Goal: Check status: Check status

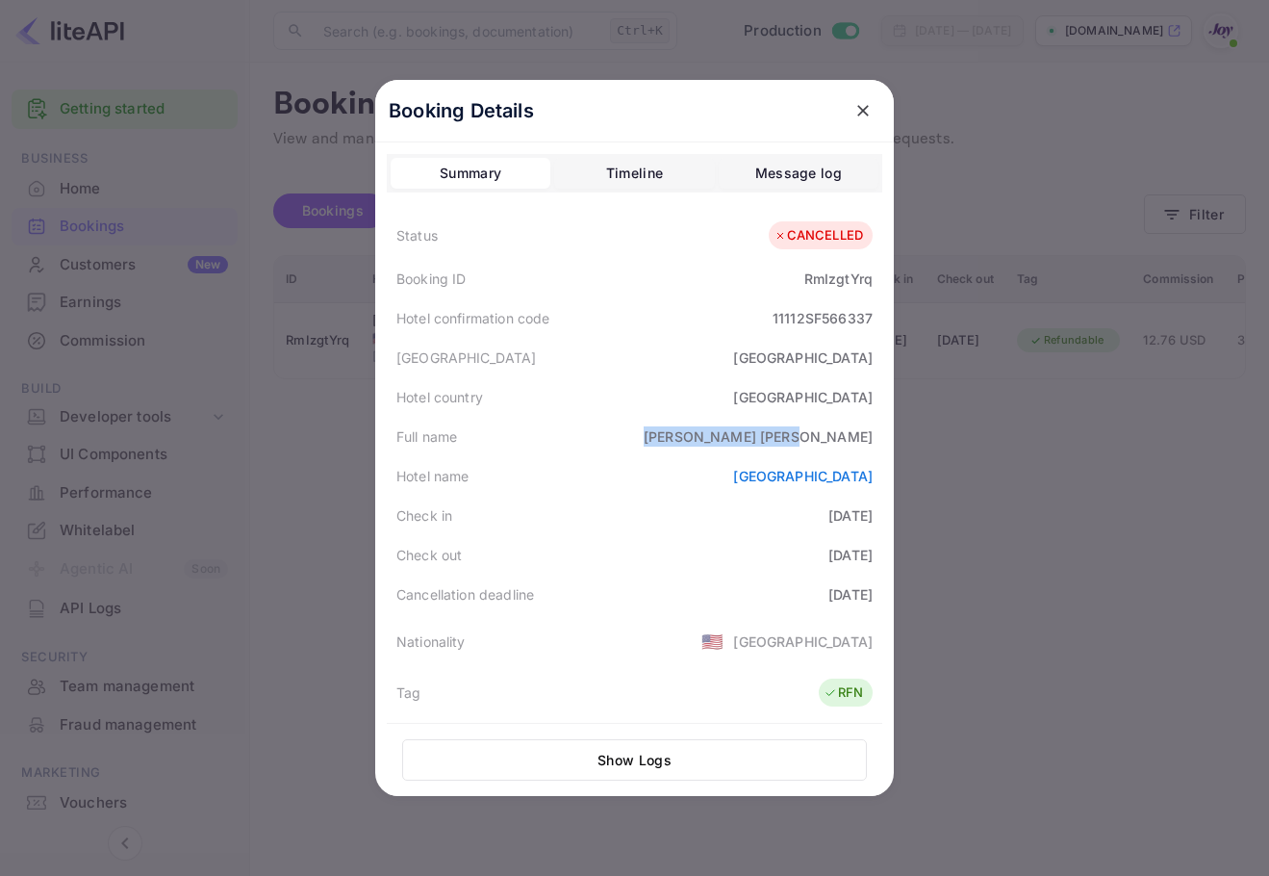
copy div "[PERSON_NAME]"
drag, startPoint x: 788, startPoint y: 435, endPoint x: 864, endPoint y: 450, distance: 77.6
click at [864, 450] on div "Full name [PERSON_NAME]" at bounding box center [635, 436] width 496 height 39
click at [855, 111] on icon "close" at bounding box center [863, 110] width 19 height 19
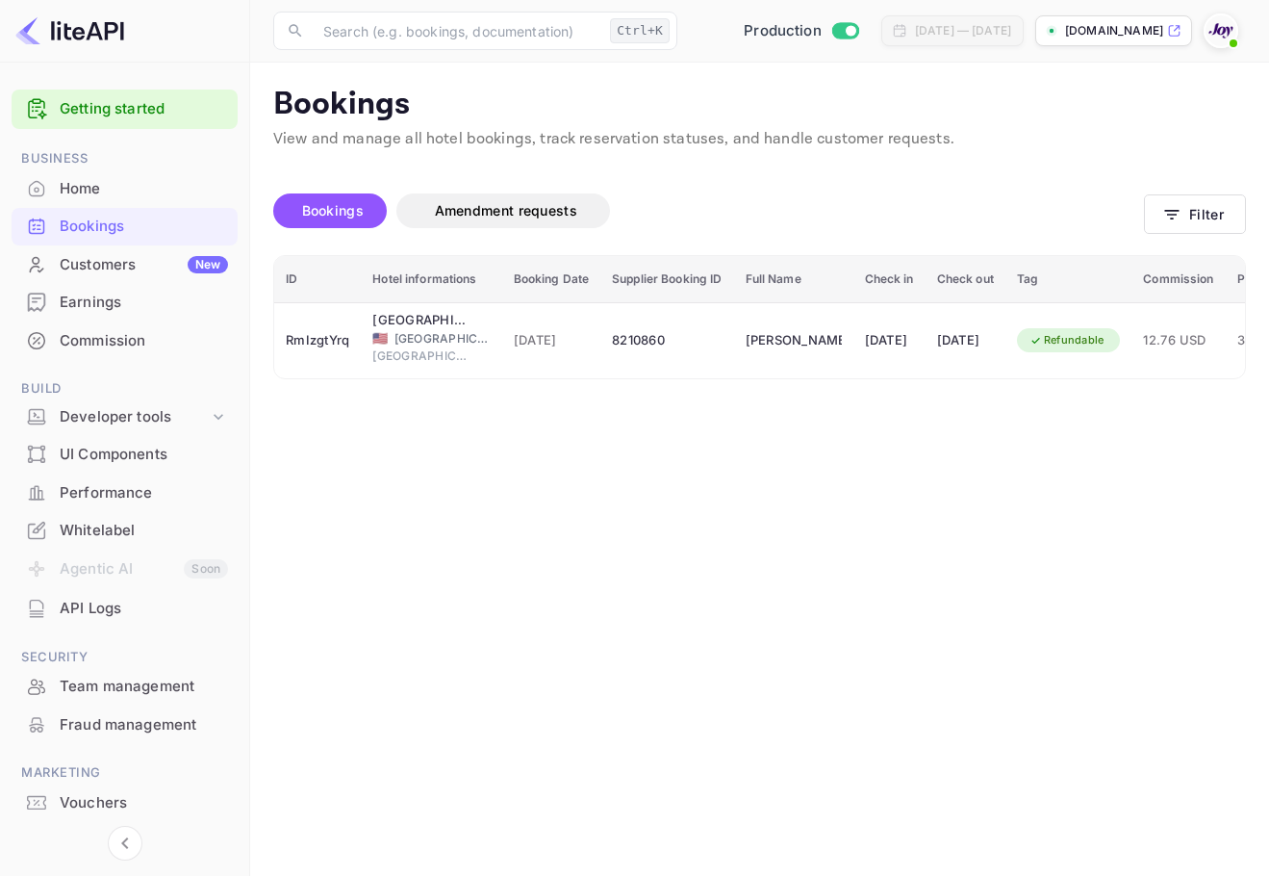
click at [657, 296] on th "Supplier Booking ID" at bounding box center [667, 279] width 133 height 47
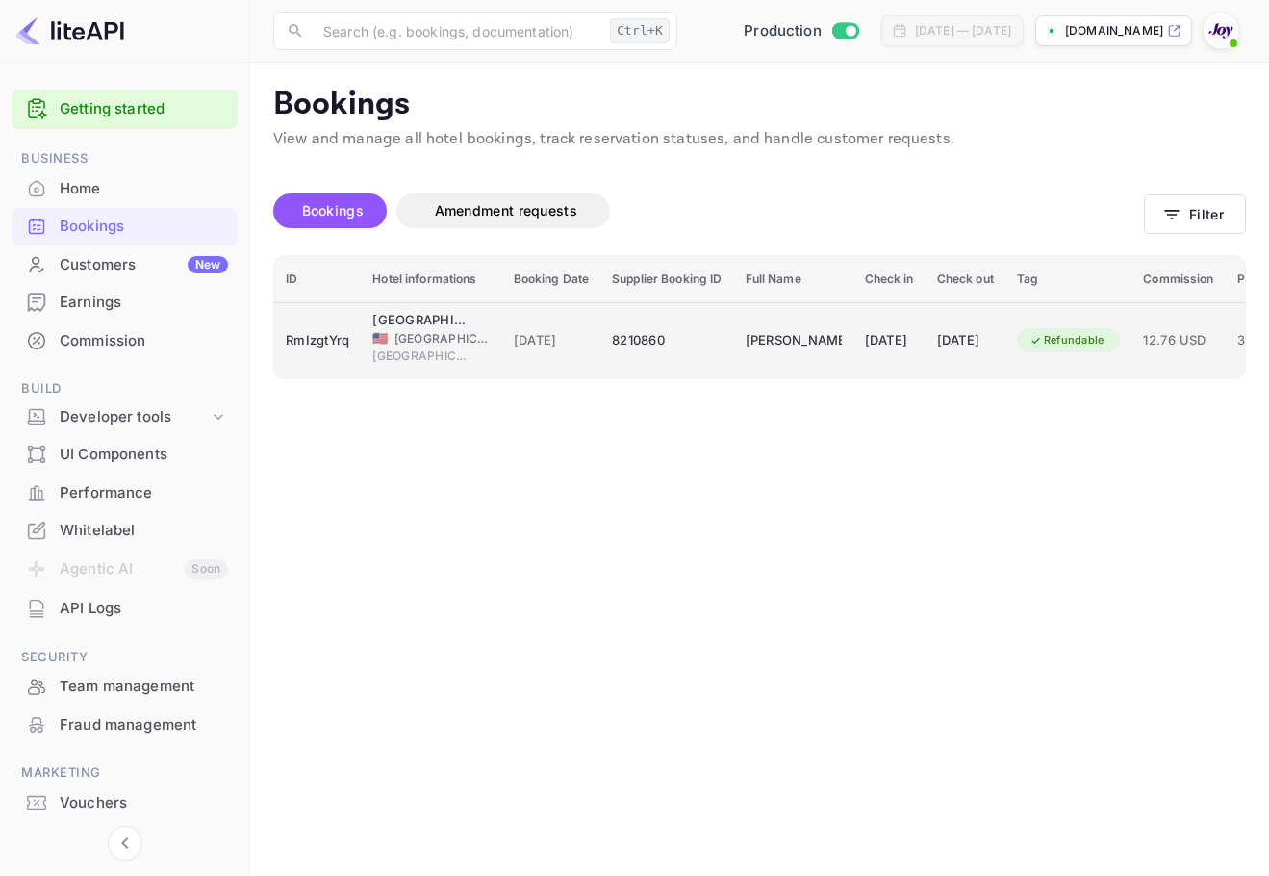
click at [675, 323] on td "8210860" at bounding box center [667, 340] width 133 height 76
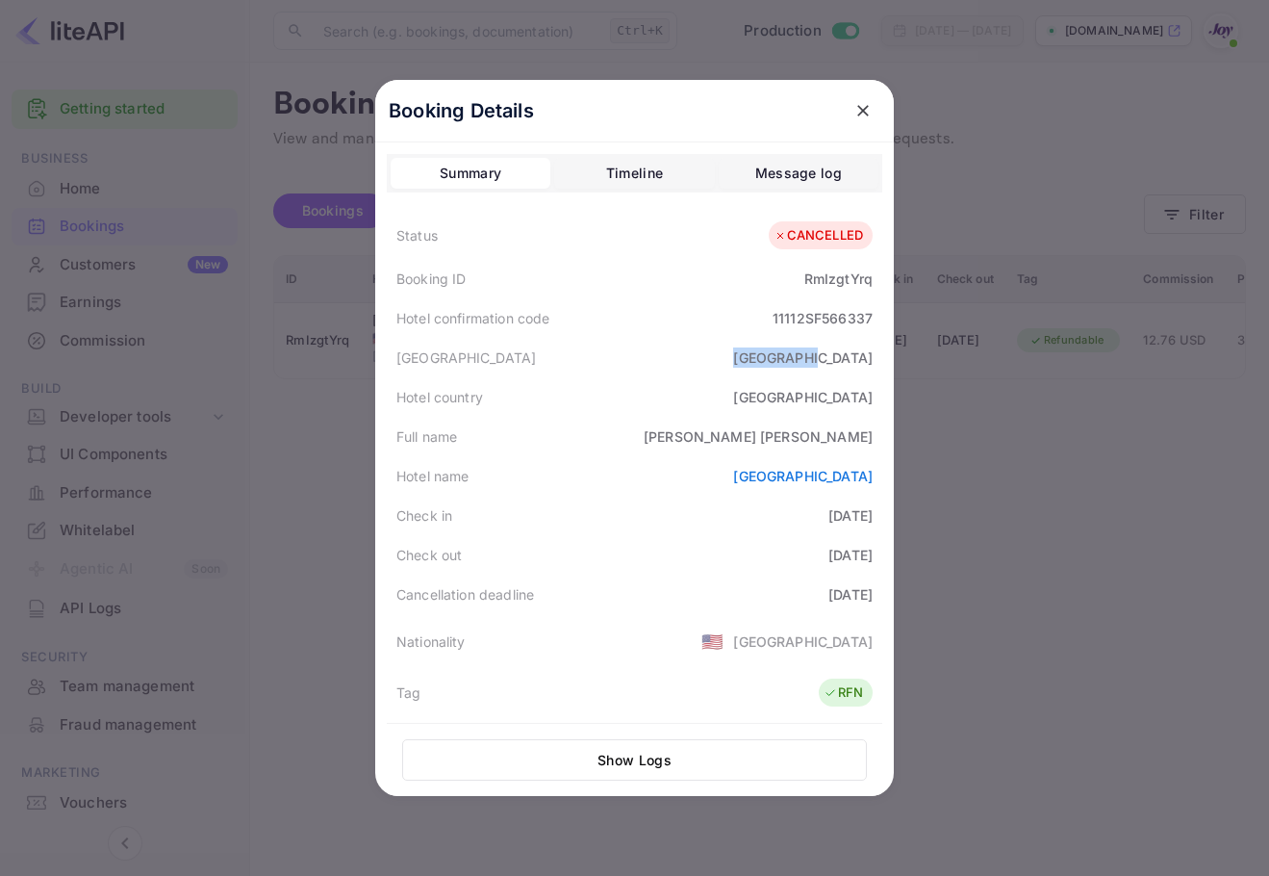
drag, startPoint x: 846, startPoint y: 356, endPoint x: 861, endPoint y: 356, distance: 15.4
click at [861, 356] on div "[GEOGRAPHIC_DATA]" at bounding box center [635, 357] width 496 height 39
click at [878, 360] on div "Booking Details Summary Timeline Message log Status CANCELLED Booking ID RmIzgt…" at bounding box center [634, 438] width 519 height 716
drag, startPoint x: 825, startPoint y: 430, endPoint x: 874, endPoint y: 425, distance: 49.3
click at [874, 425] on div "Full name [PERSON_NAME]" at bounding box center [635, 436] width 496 height 39
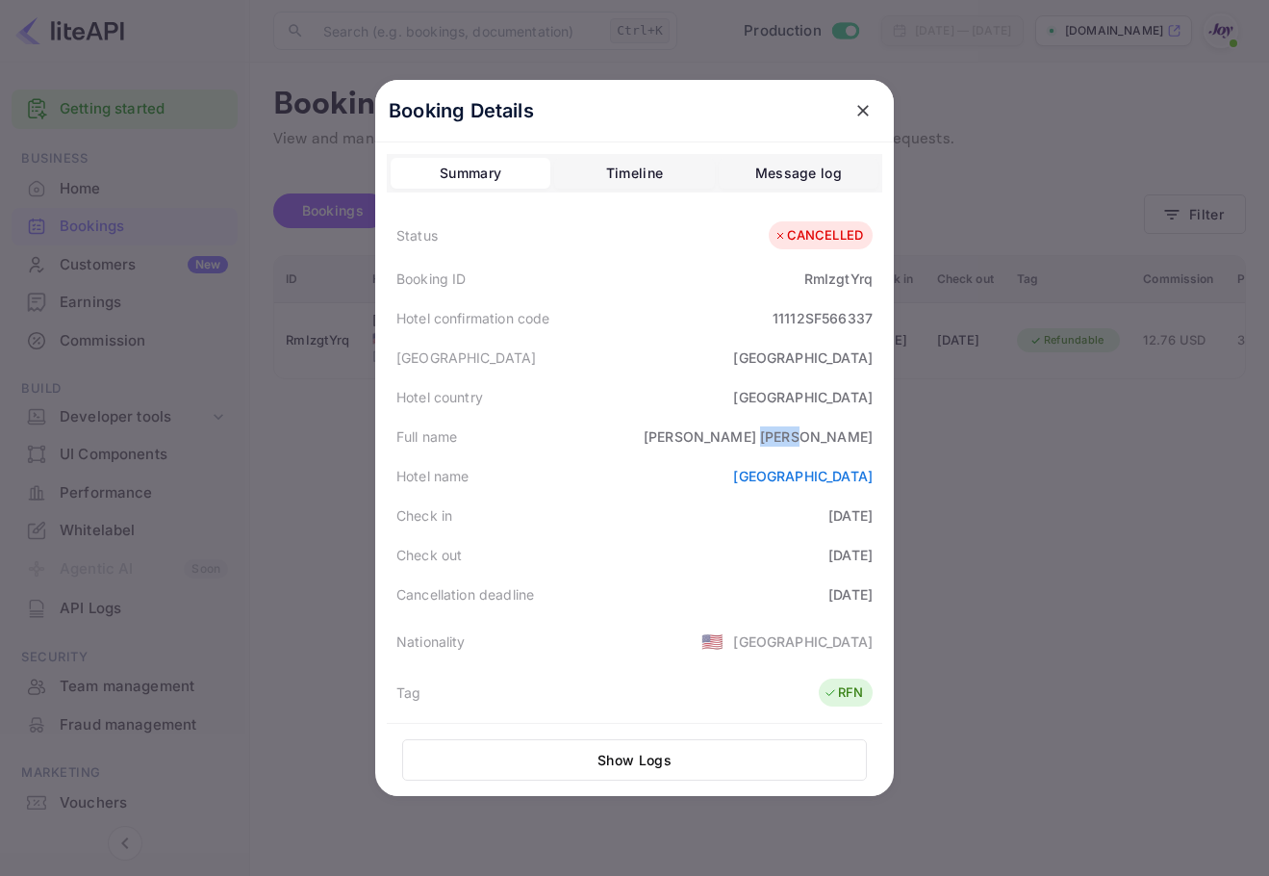
copy div "[PERSON_NAME]"
drag, startPoint x: 758, startPoint y: 358, endPoint x: 849, endPoint y: 359, distance: 90.5
click at [849, 359] on div "[GEOGRAPHIC_DATA]" at bounding box center [635, 357] width 496 height 39
drag, startPoint x: 795, startPoint y: 268, endPoint x: 872, endPoint y: 265, distance: 77.0
click at [873, 281] on div "Booking ID RmIzgtYrq" at bounding box center [635, 278] width 496 height 39
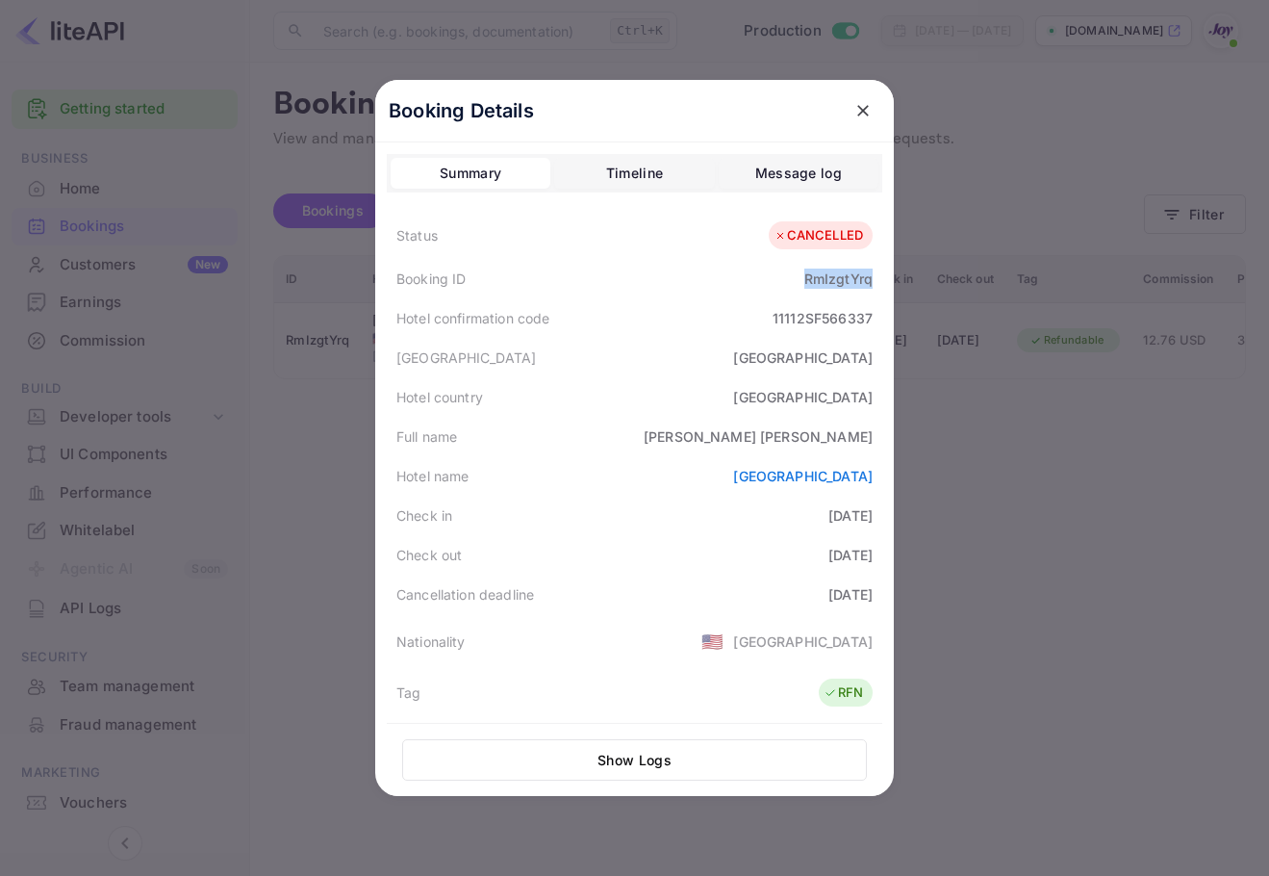
copy div "RmIzgtYrq"
click at [858, 112] on icon "close" at bounding box center [863, 110] width 19 height 19
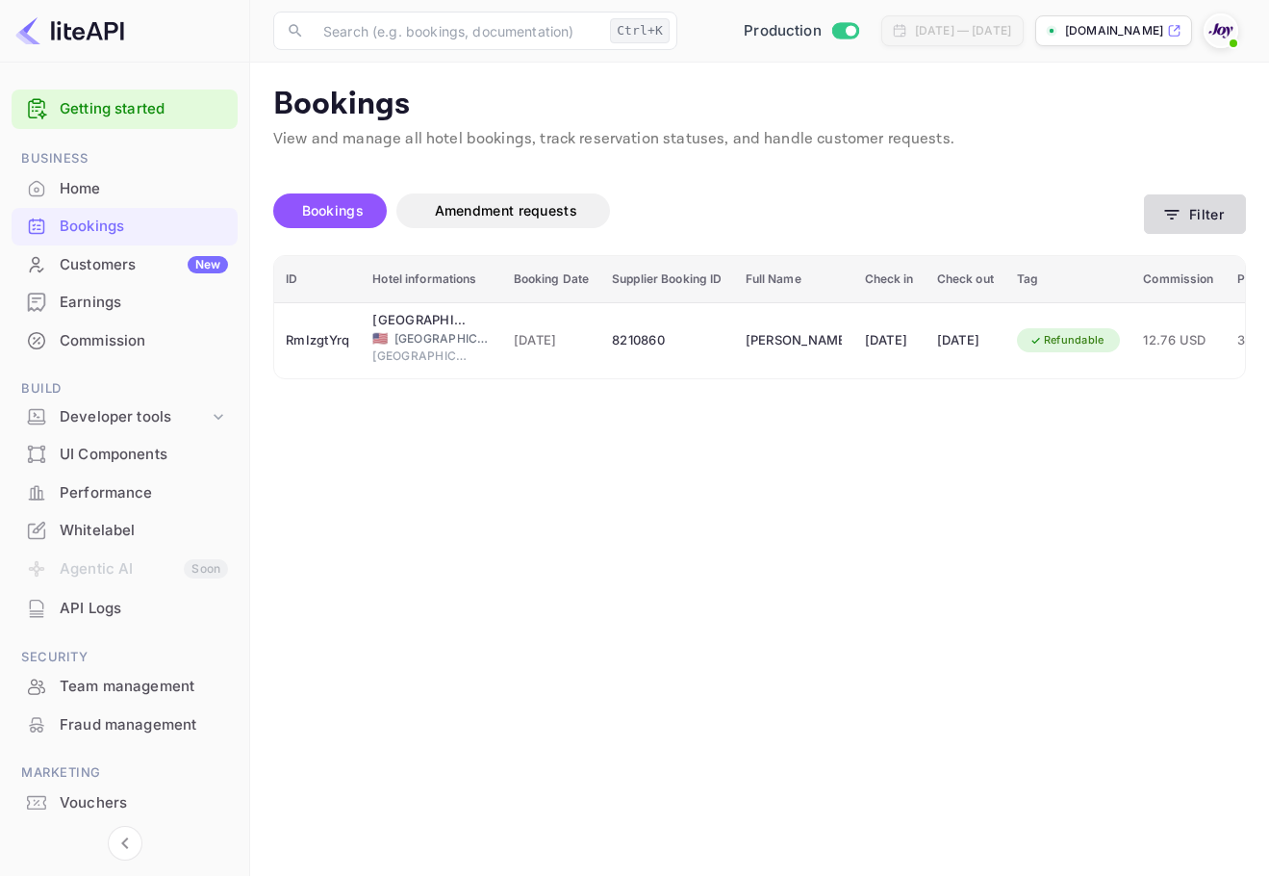
click at [1181, 224] on button "Filter" at bounding box center [1195, 213] width 102 height 39
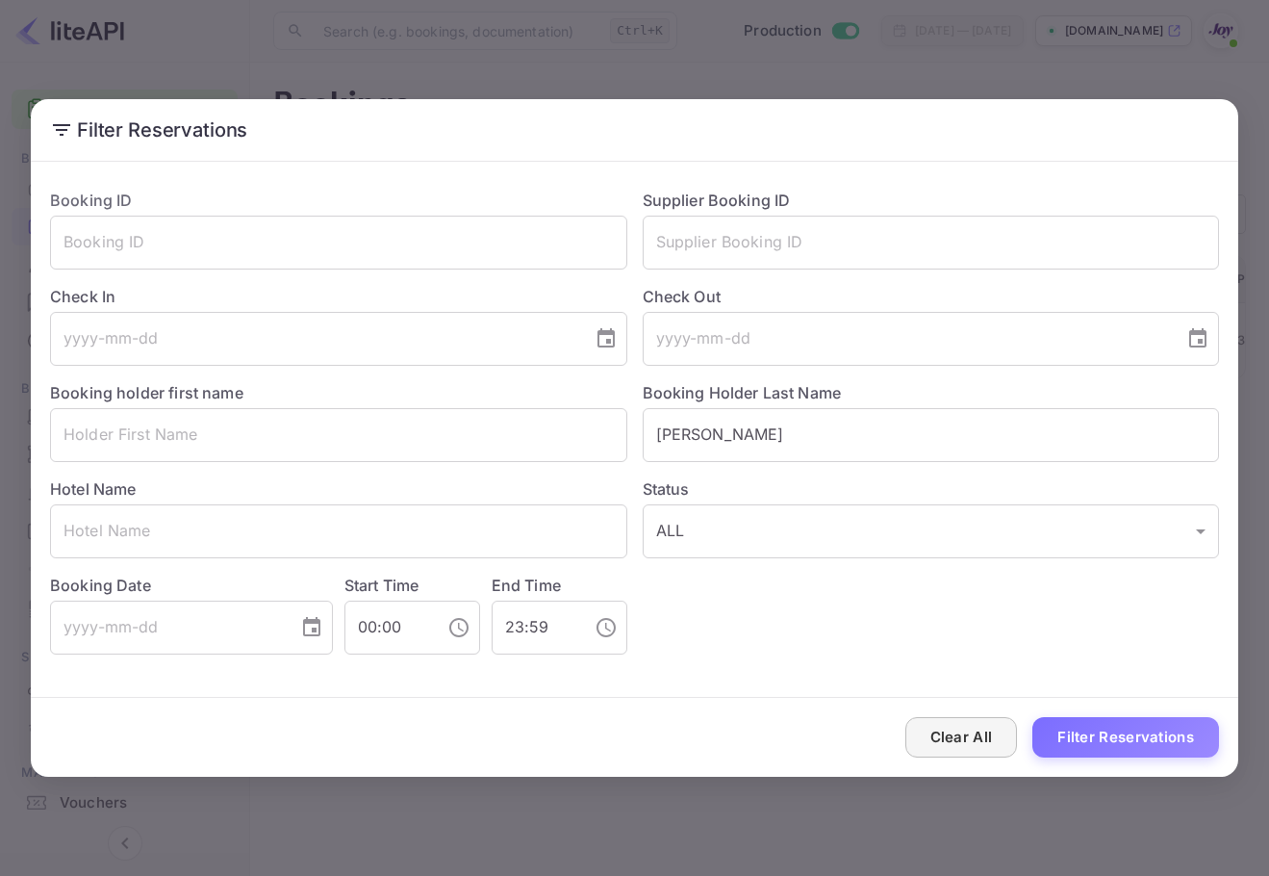
click at [970, 739] on button "Clear All" at bounding box center [962, 737] width 113 height 41
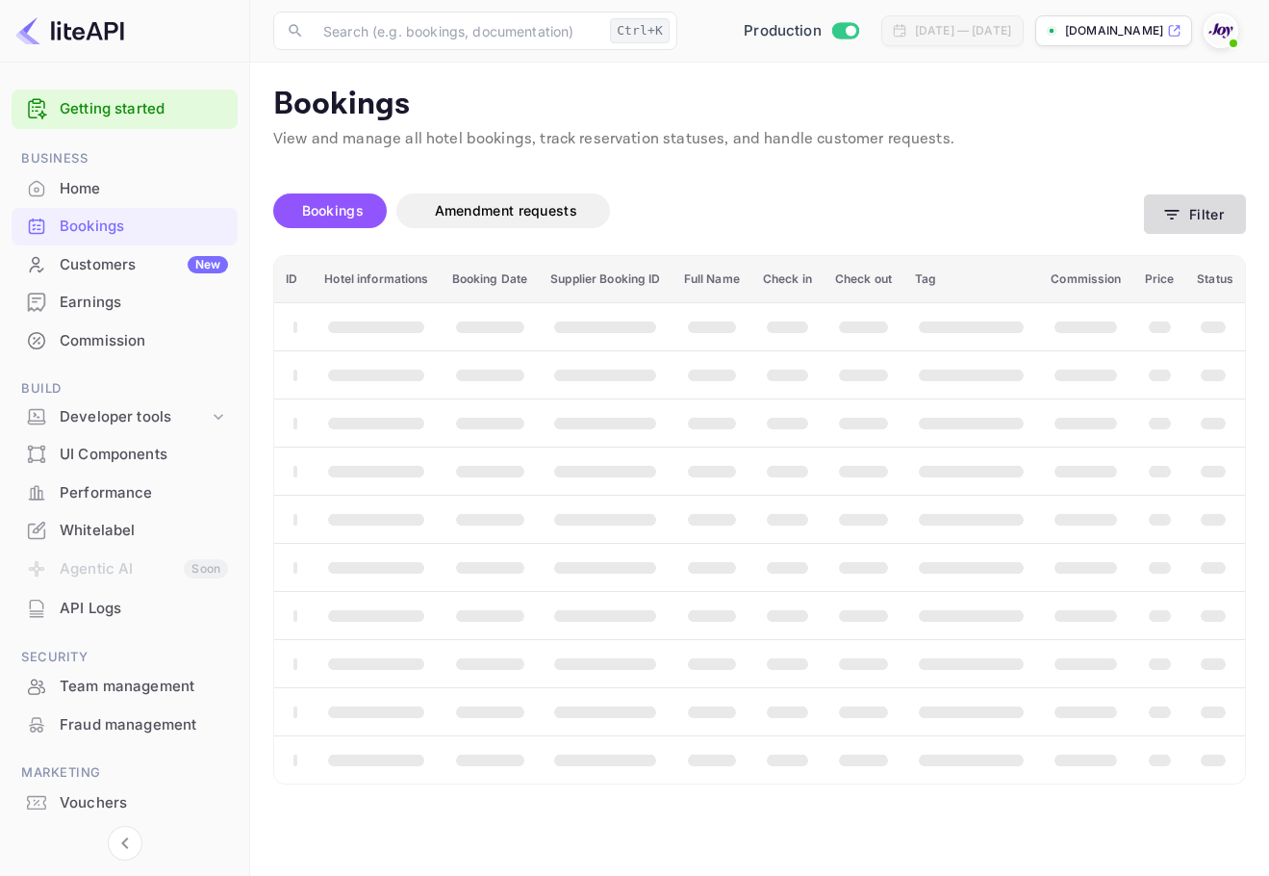
click at [1195, 217] on button "Filter" at bounding box center [1195, 213] width 102 height 39
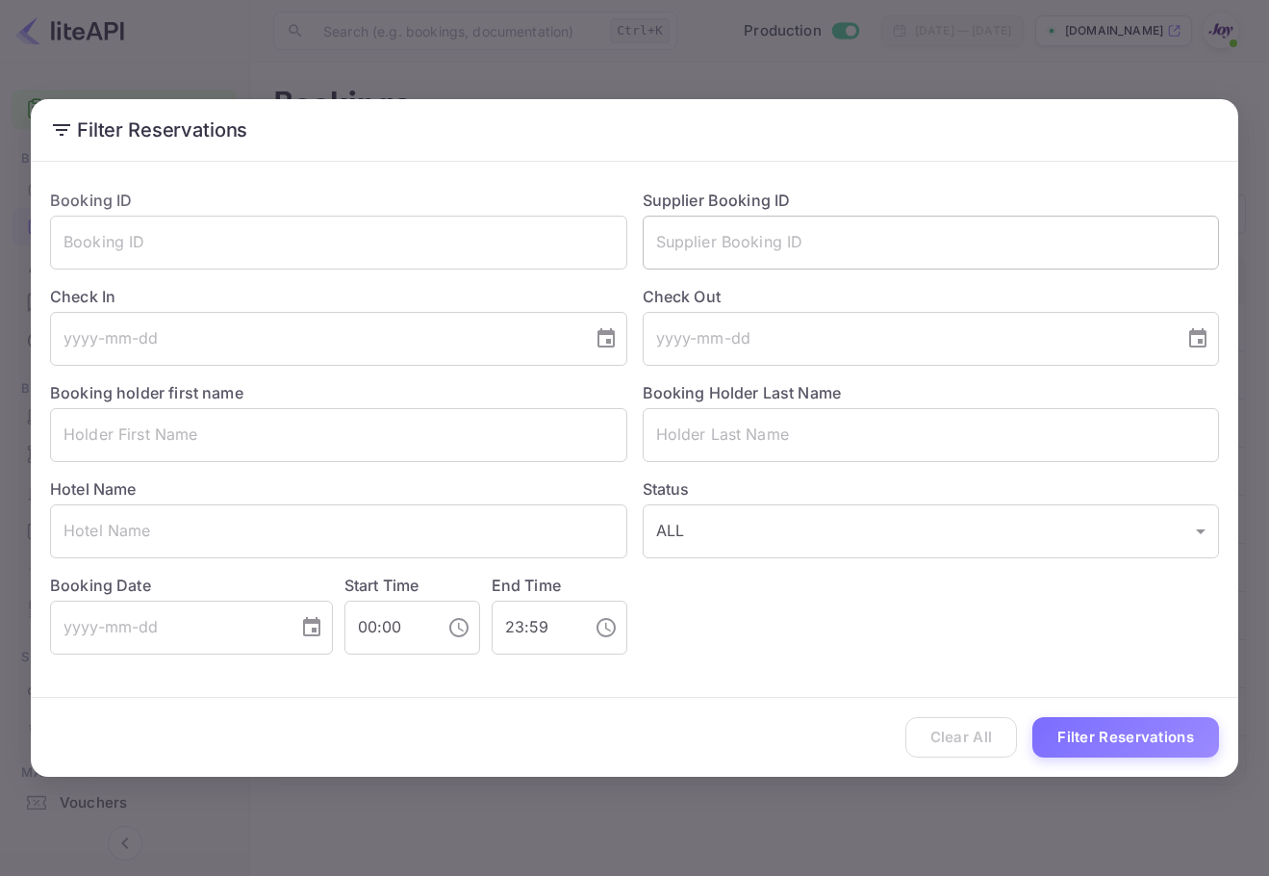
click at [727, 244] on input "text" at bounding box center [931, 243] width 577 height 54
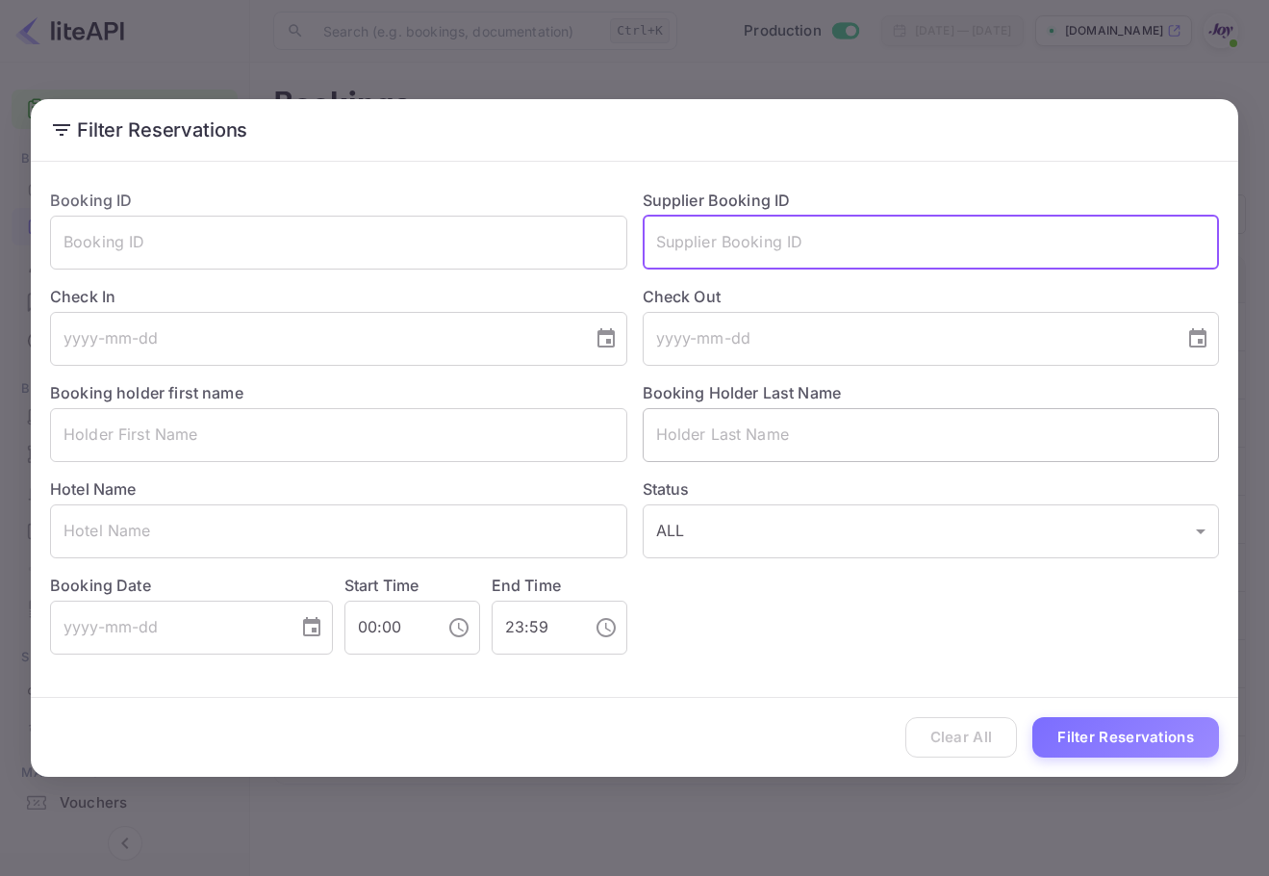
paste input "[PERSON_NAME]"
type input "[PERSON_NAME]"
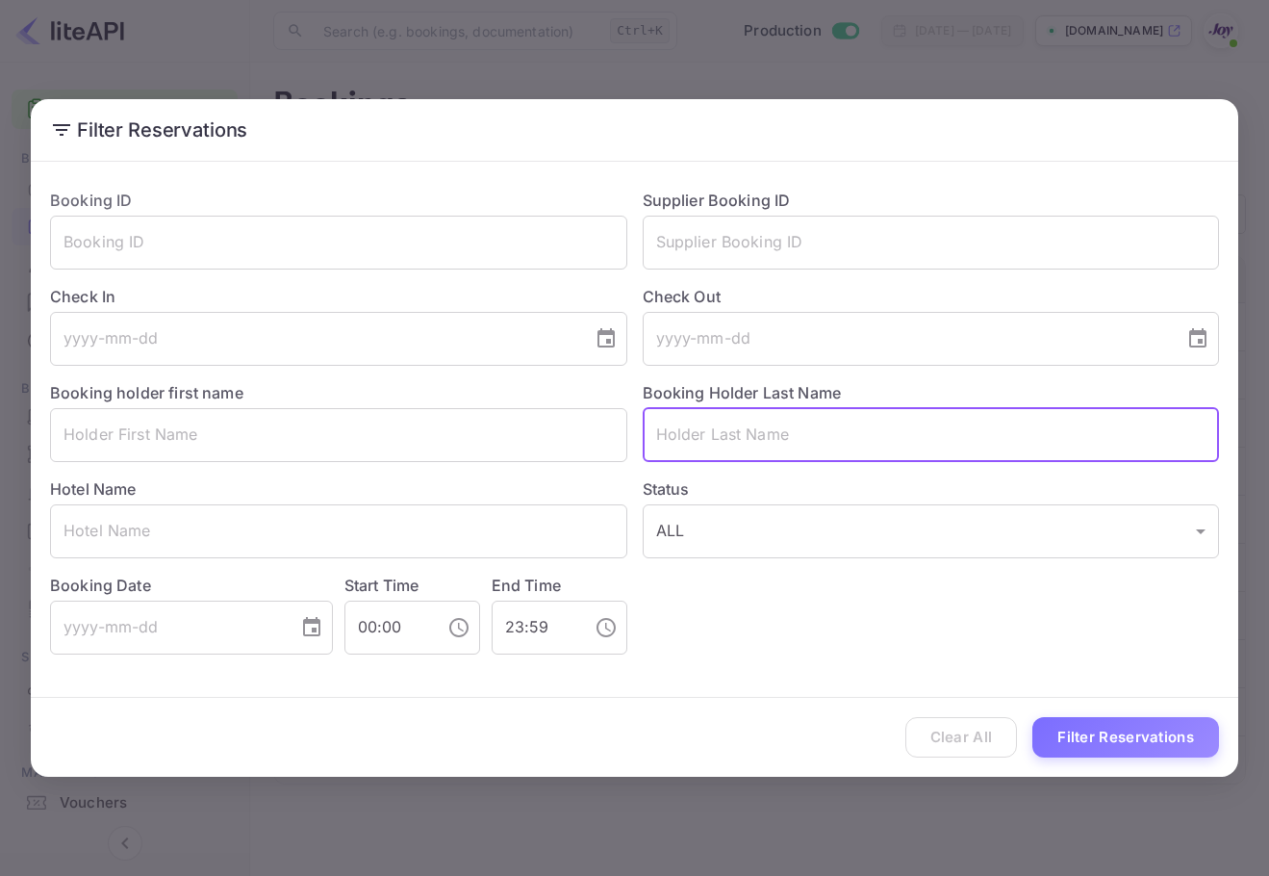
click at [764, 447] on input "text" at bounding box center [931, 435] width 577 height 54
paste input "[PERSON_NAME]"
type input "[PERSON_NAME]"
drag, startPoint x: 772, startPoint y: 445, endPoint x: 481, endPoint y: 405, distance: 293.3
click at [481, 405] on div "Booking ID ​ Supplier Booking ID ​ Check In ​ Check Out ​ Booking holder first …" at bounding box center [627, 413] width 1185 height 481
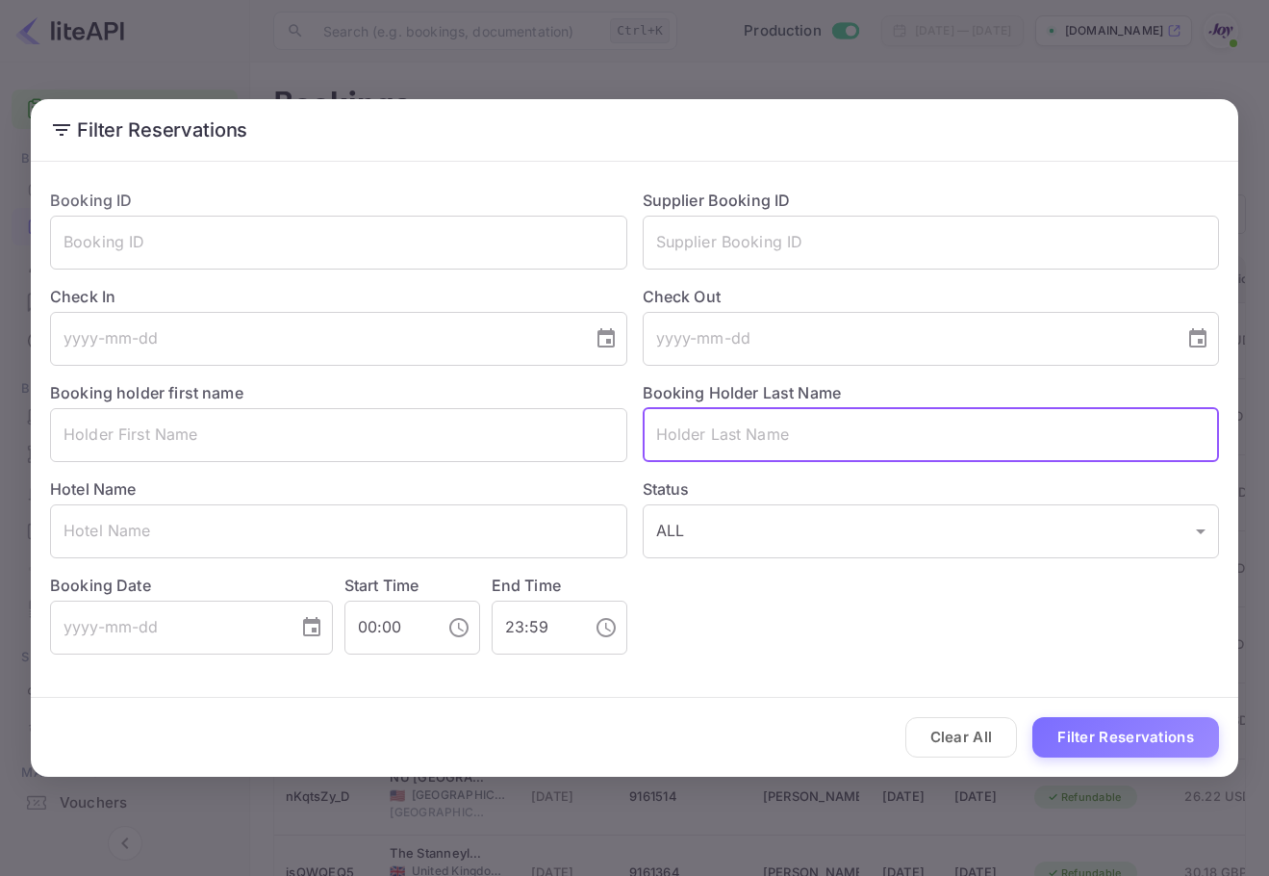
drag, startPoint x: 740, startPoint y: 227, endPoint x: 901, endPoint y: 392, distance: 230.0
click at [740, 228] on input "text" at bounding box center [931, 243] width 577 height 54
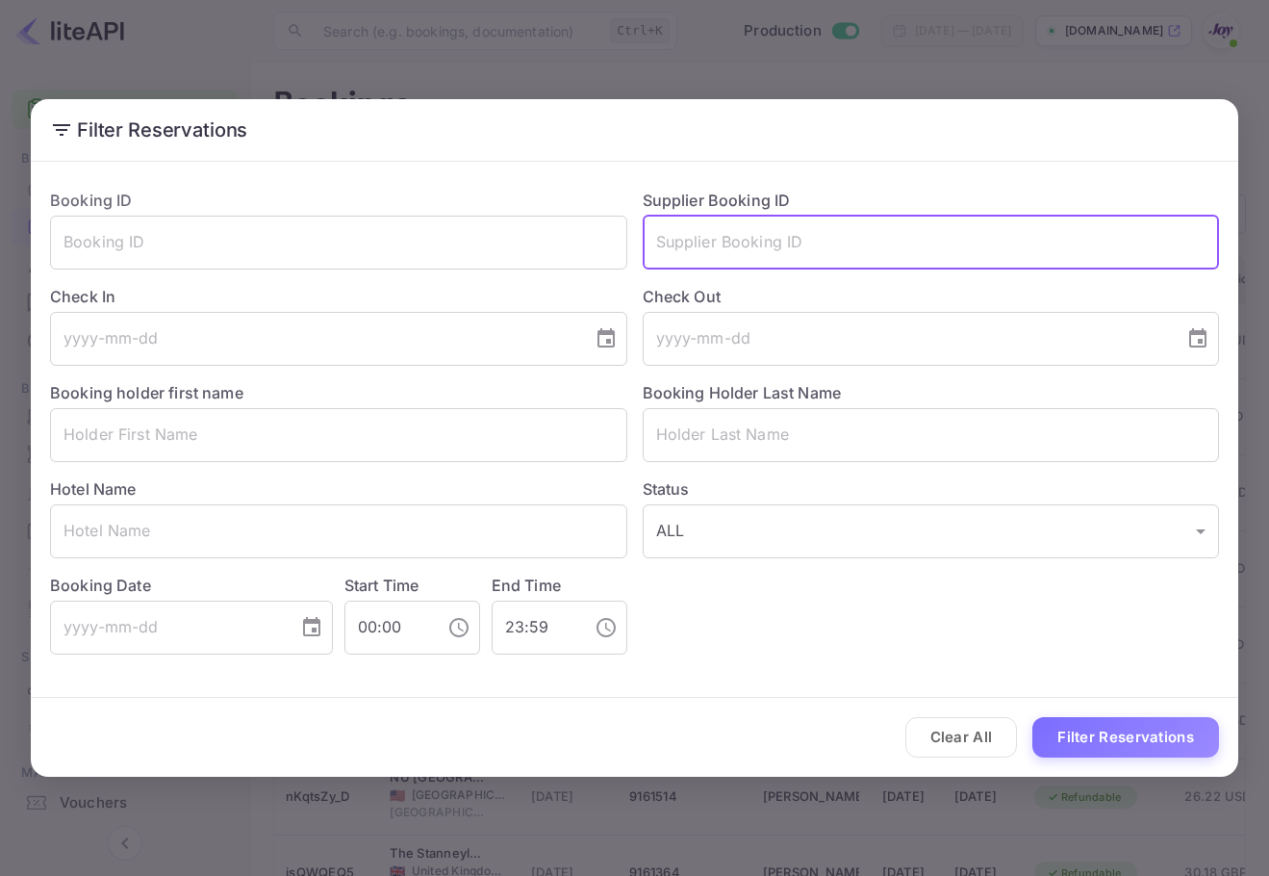
paste input "8392954"
type input "8392954"
click at [1122, 751] on button "Filter Reservations" at bounding box center [1126, 737] width 187 height 41
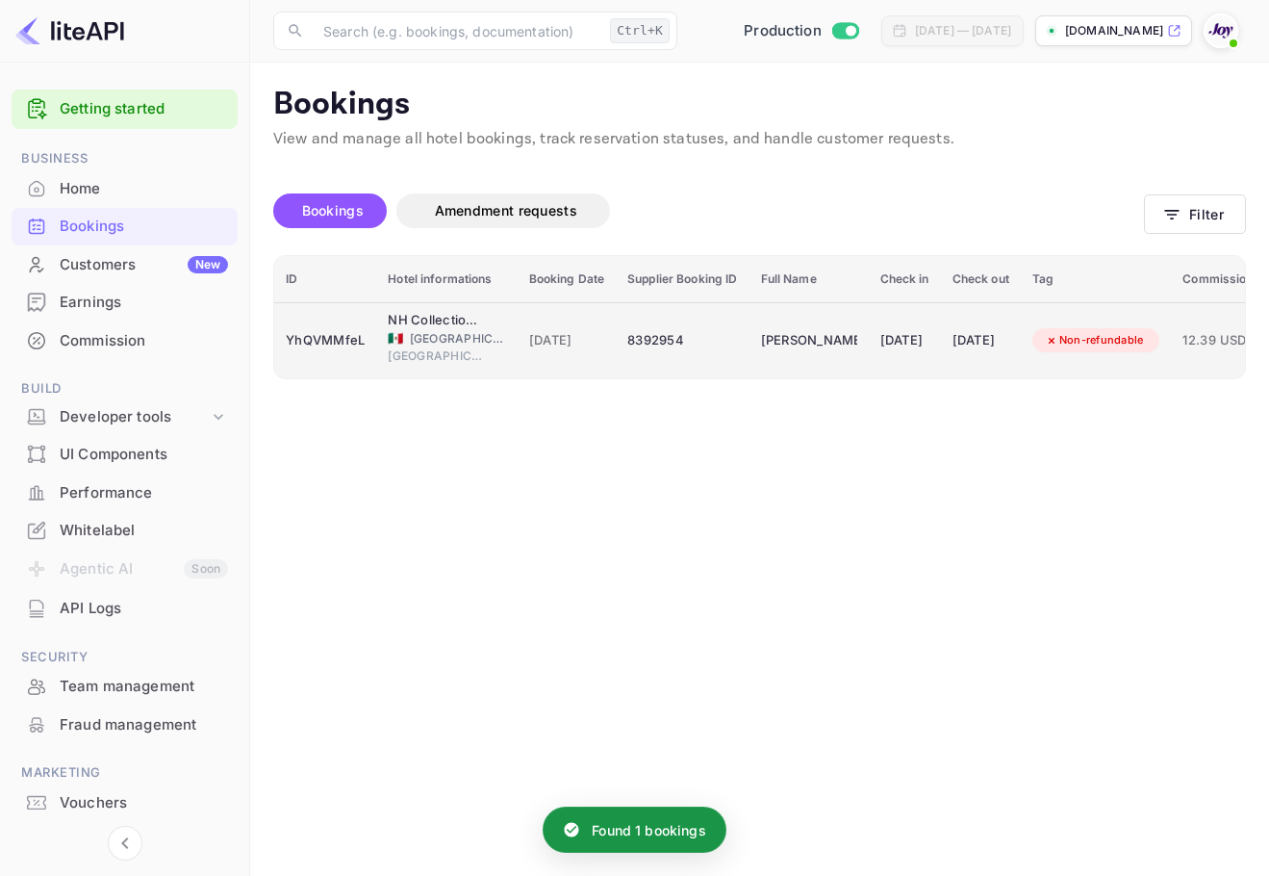
click at [909, 351] on div "[DATE]" at bounding box center [905, 340] width 49 height 31
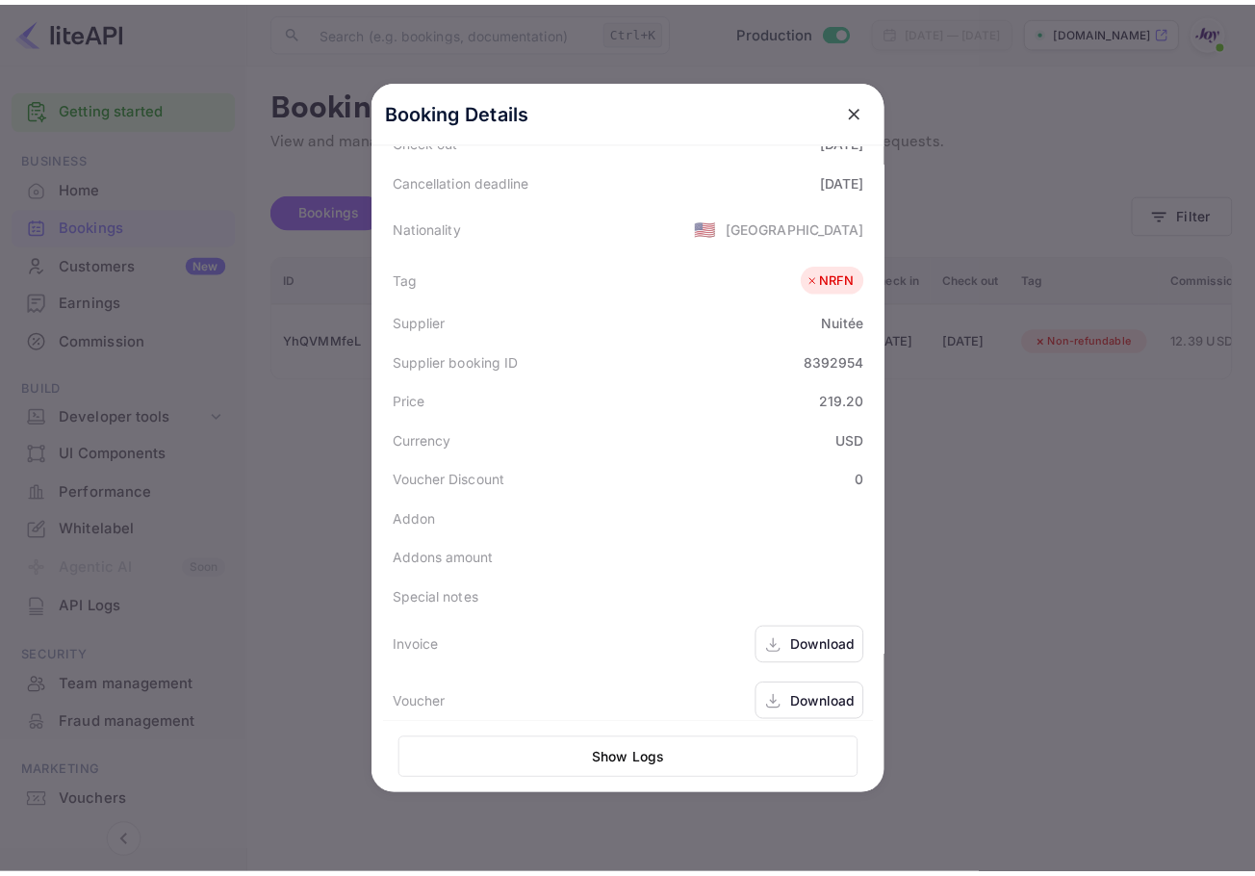
scroll to position [430, 0]
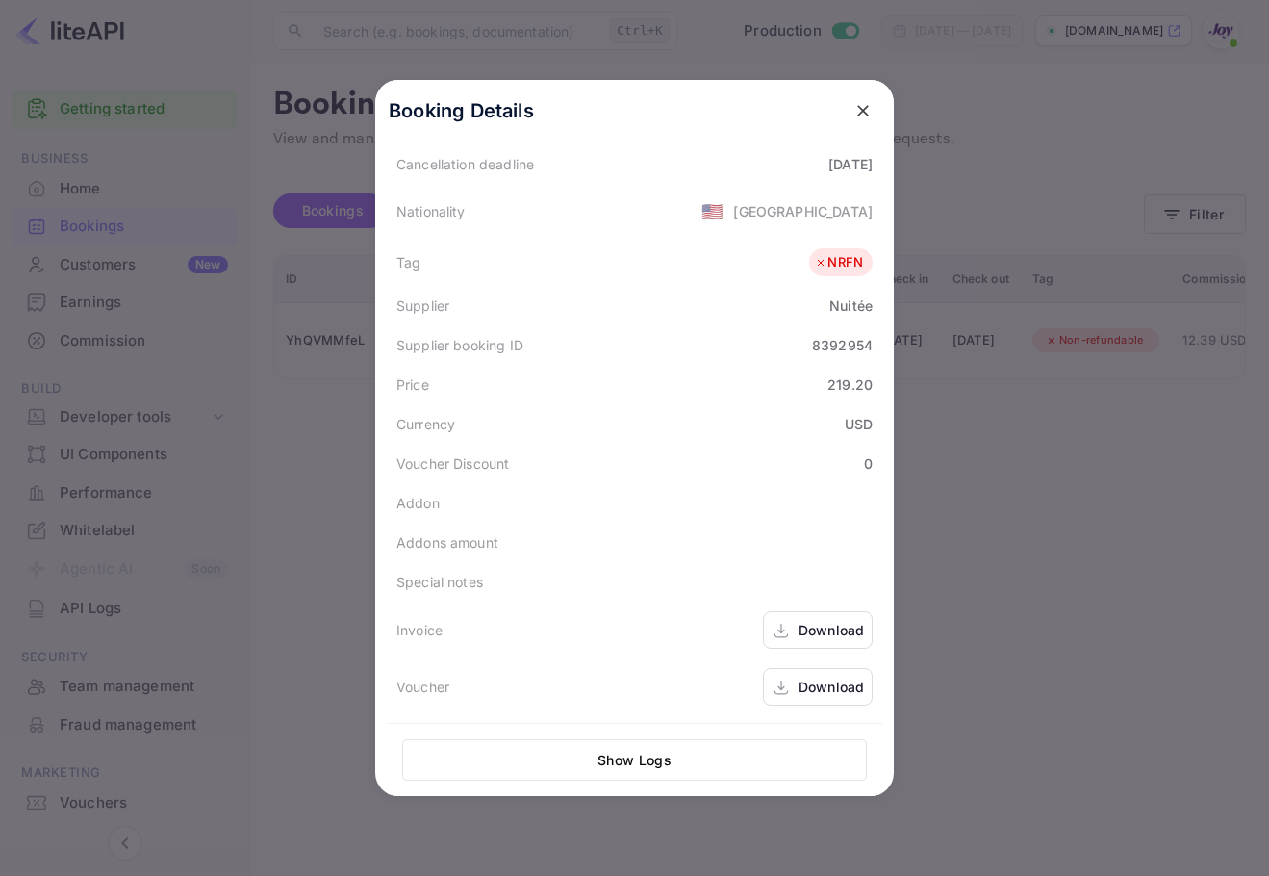
click at [818, 681] on div "Download" at bounding box center [831, 687] width 65 height 20
click at [854, 112] on icon "close" at bounding box center [863, 110] width 19 height 19
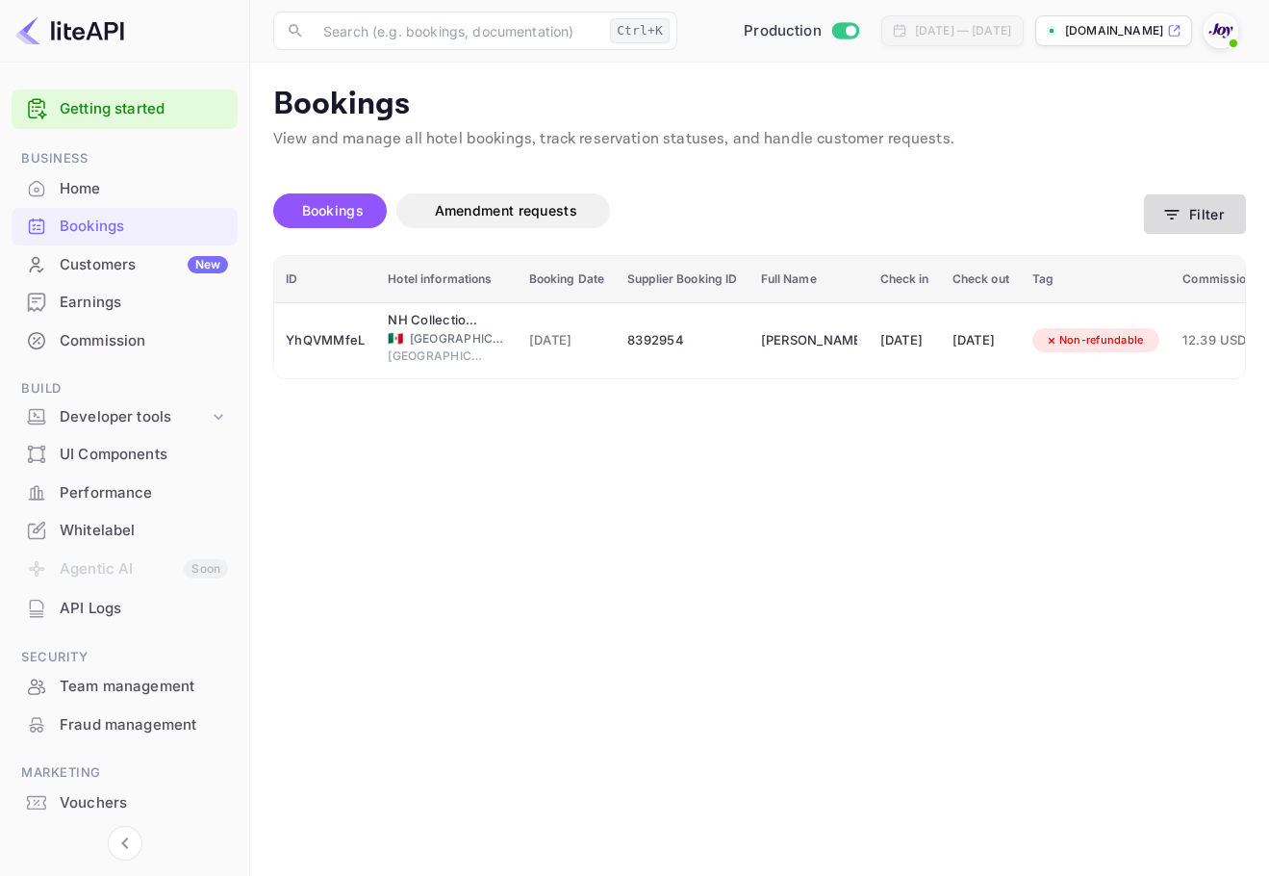
click at [1203, 217] on button "Filter" at bounding box center [1195, 213] width 102 height 39
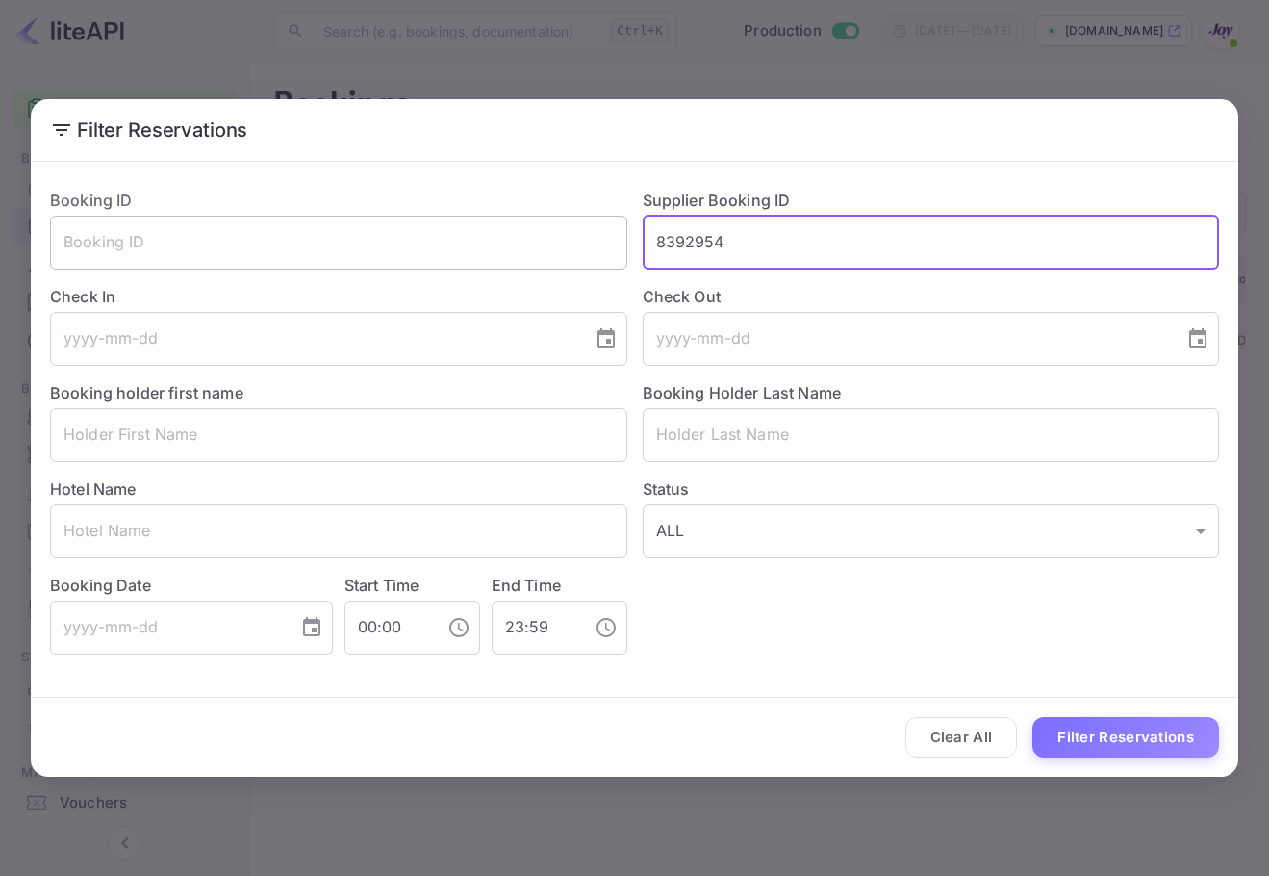
drag, startPoint x: 803, startPoint y: 248, endPoint x: 396, endPoint y: 216, distance: 407.4
click at [397, 216] on div "Booking ID ​ Supplier Booking ID 8392954 ​ Check In ​ Check Out ​ Booking holde…" at bounding box center [627, 413] width 1185 height 481
paste input "[PERSON_NAME]"
type input "8392954"
click at [807, 440] on input "text" at bounding box center [931, 435] width 577 height 54
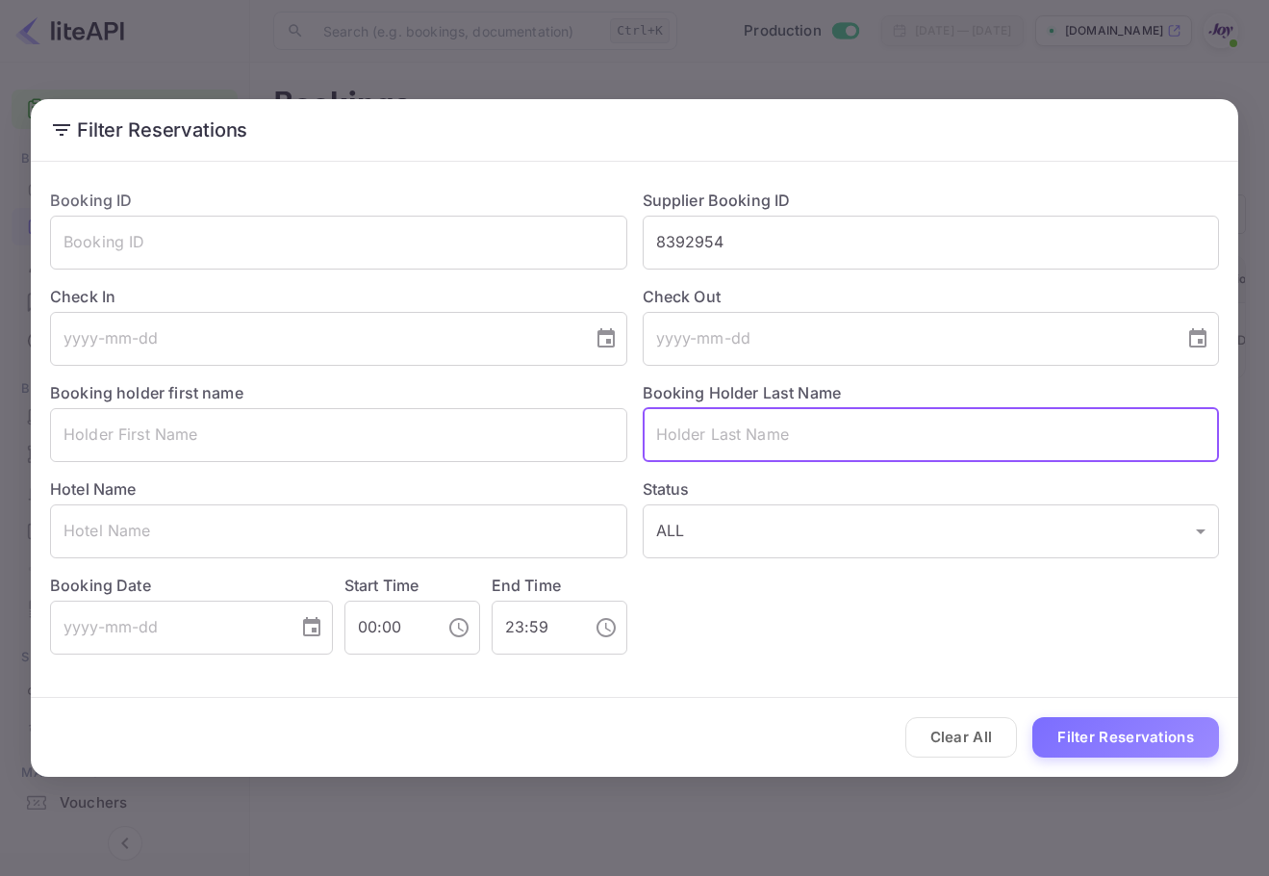
paste input "[PERSON_NAME]"
type input "[PERSON_NAME]"
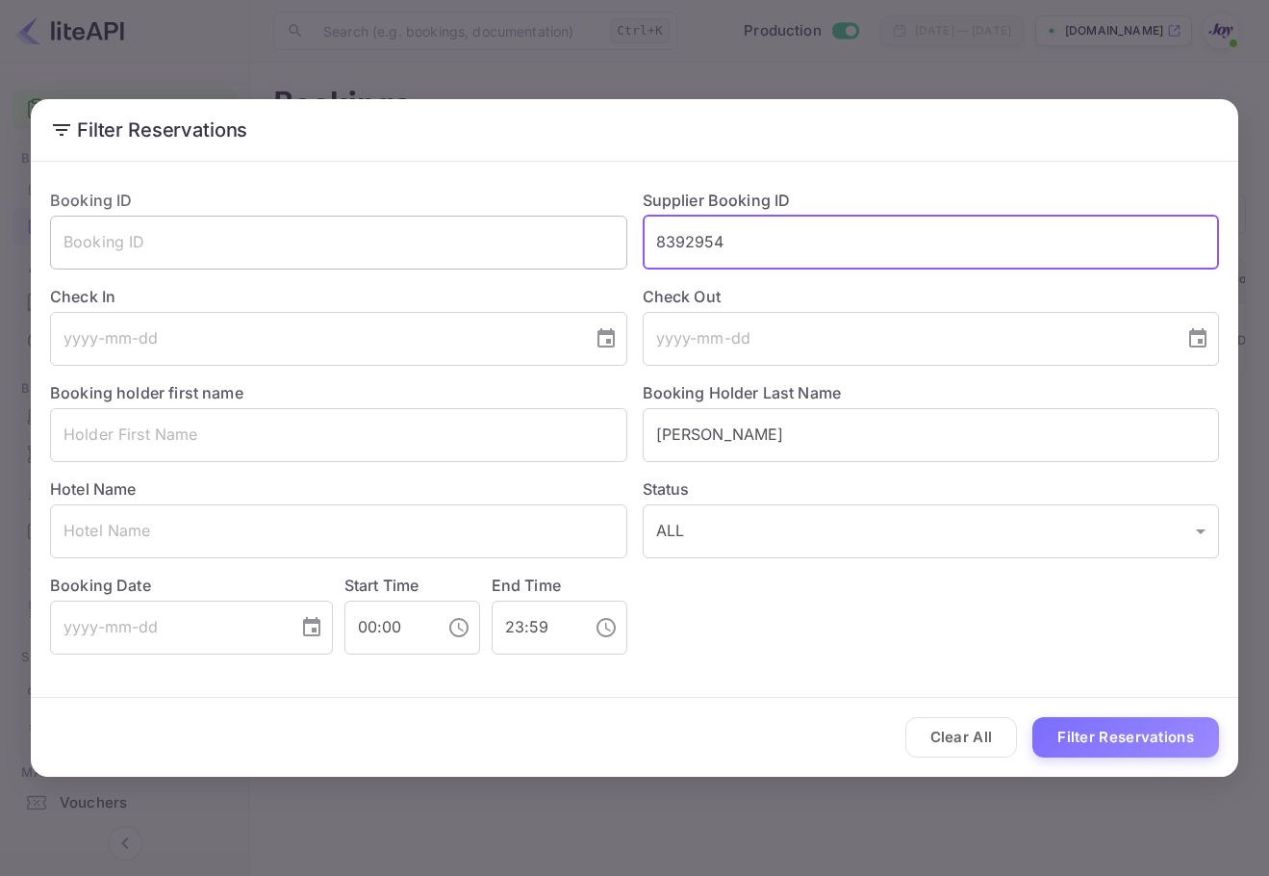
drag, startPoint x: 769, startPoint y: 249, endPoint x: 470, endPoint y: 243, distance: 299.4
click at [470, 243] on div "Booking ID ​ Supplier Booking ID 8392954 ​ Check In ​ Check Out ​ Booking holde…" at bounding box center [627, 413] width 1185 height 481
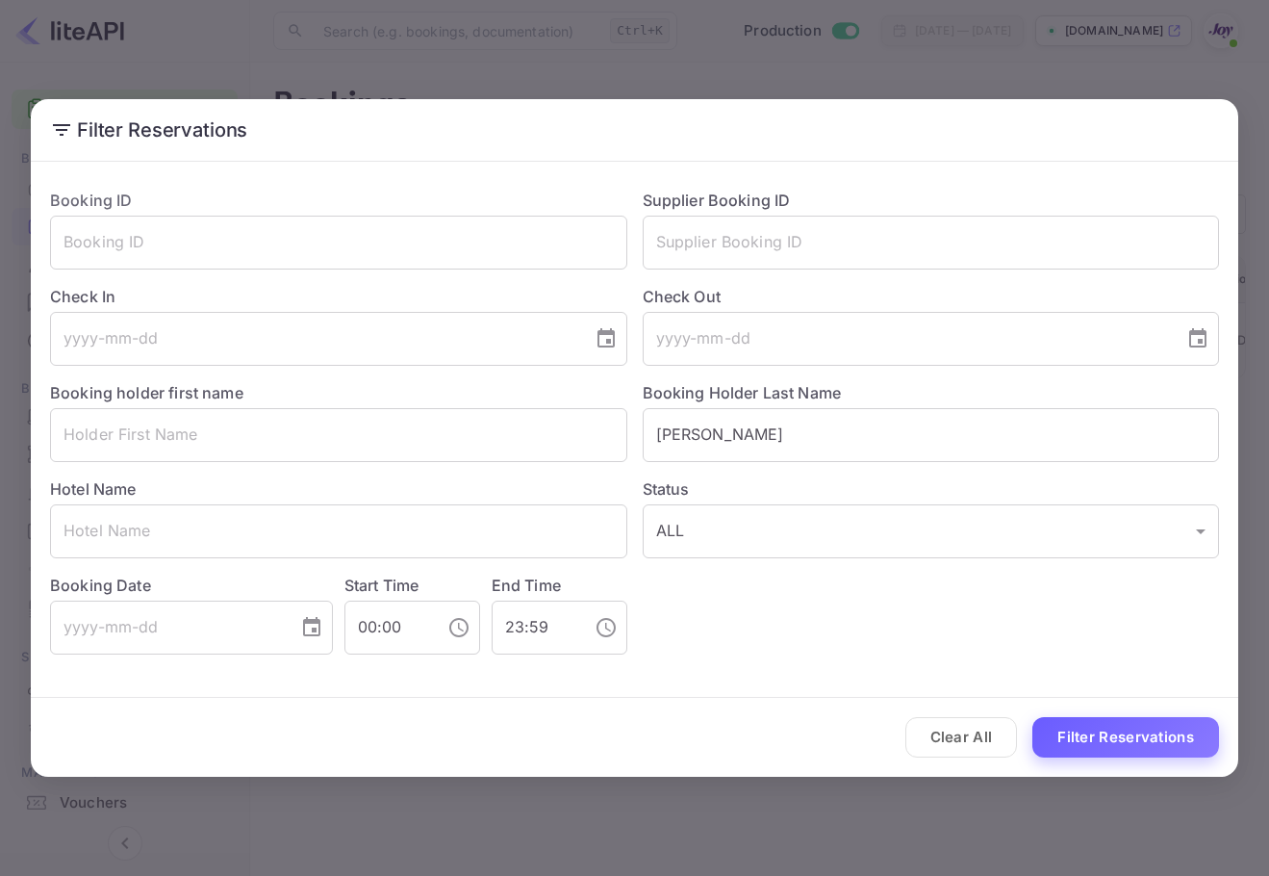
drag, startPoint x: 1194, startPoint y: 785, endPoint x: 1168, endPoint y: 741, distance: 51.3
click at [1192, 782] on div "Filter Reservations Booking ID ​ Supplier Booking ID ​ Check In ​ Check Out ​ B…" at bounding box center [634, 438] width 1269 height 876
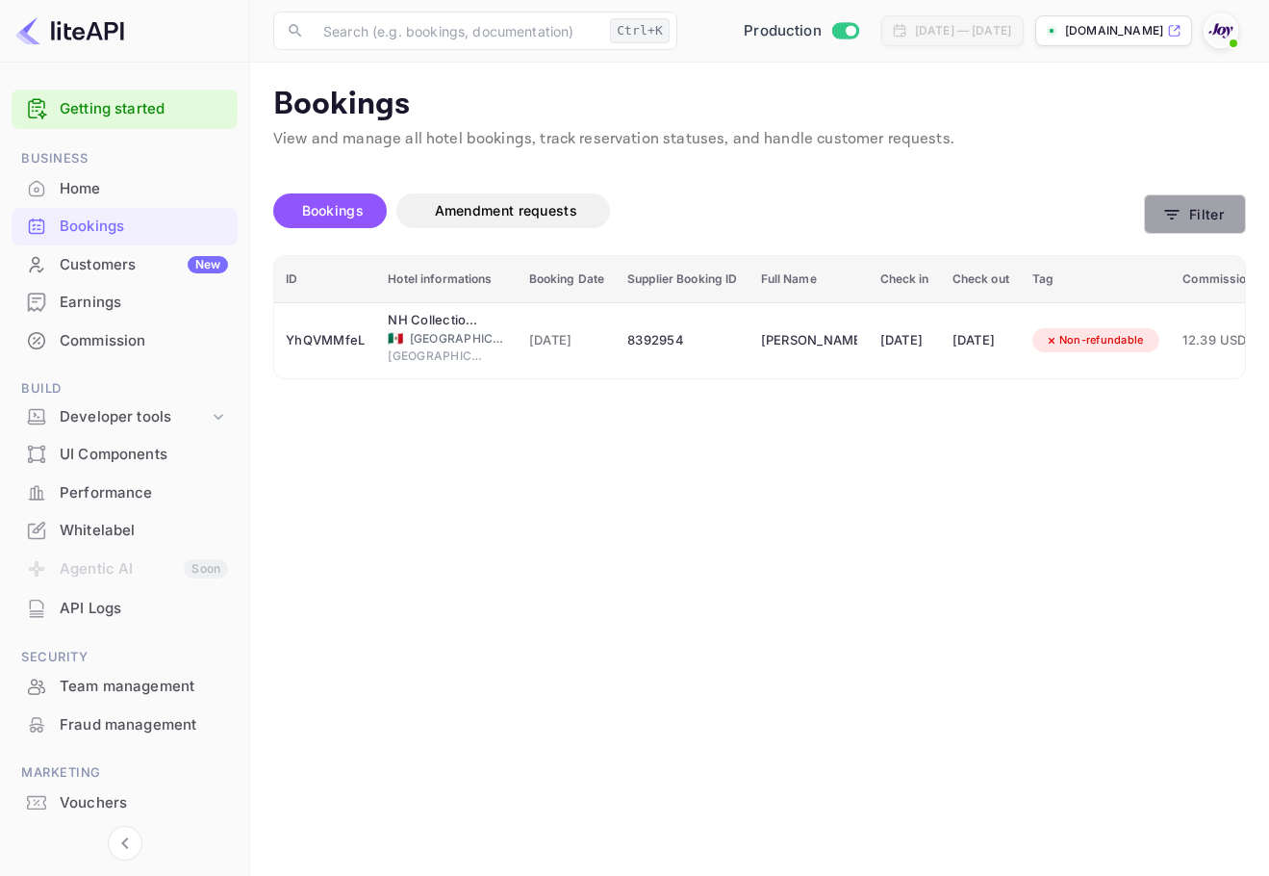
click at [1167, 218] on icon "button" at bounding box center [1172, 214] width 19 height 19
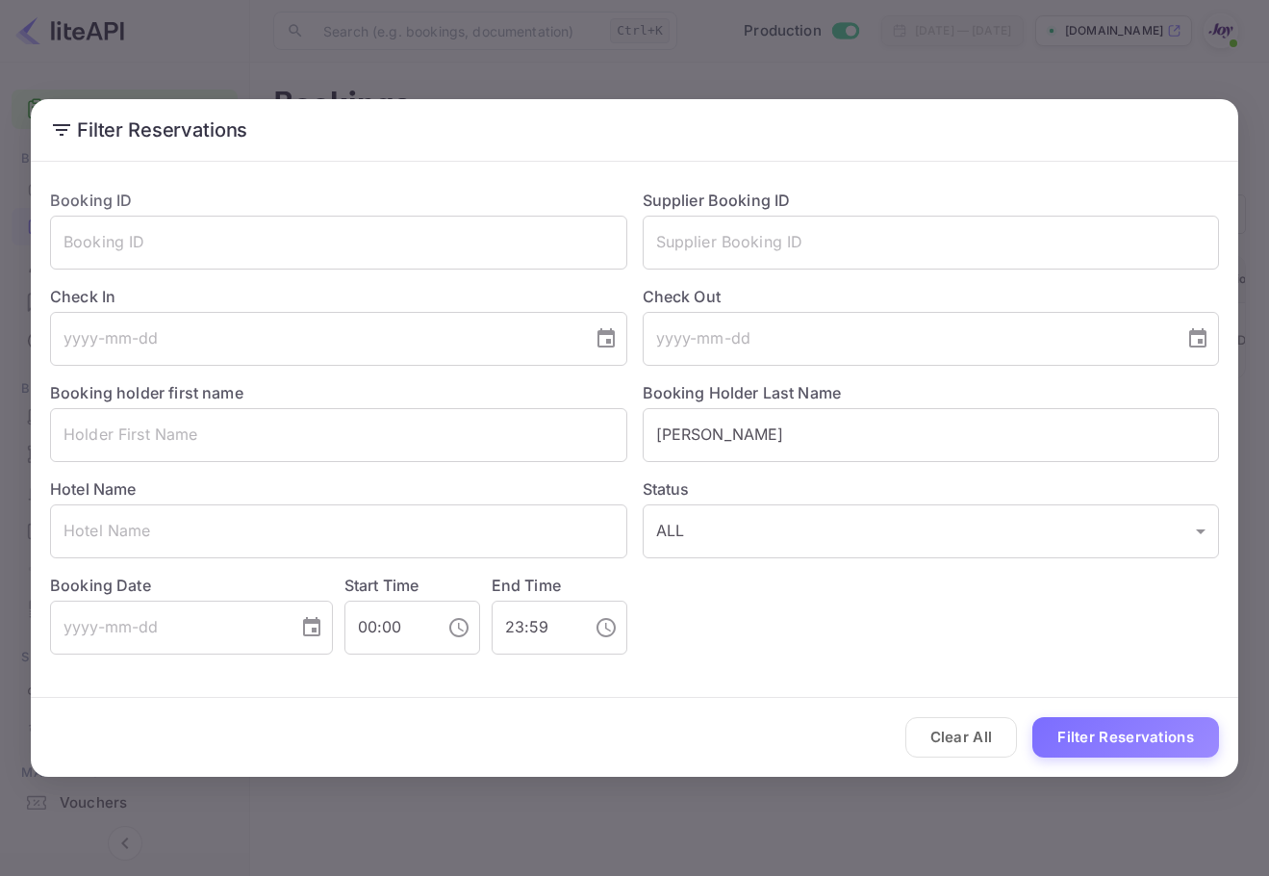
click at [1107, 741] on button "Filter Reservations" at bounding box center [1126, 737] width 187 height 41
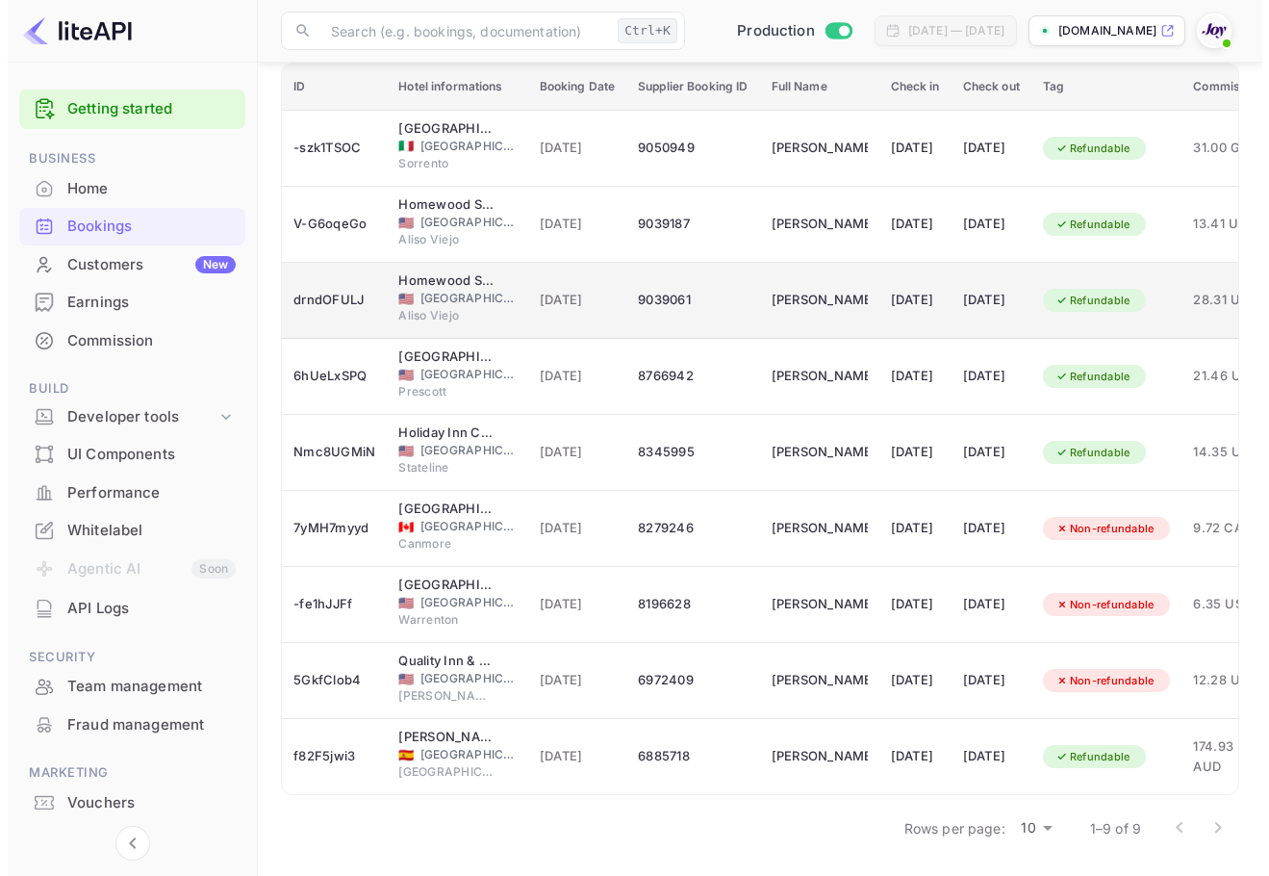
scroll to position [0, 0]
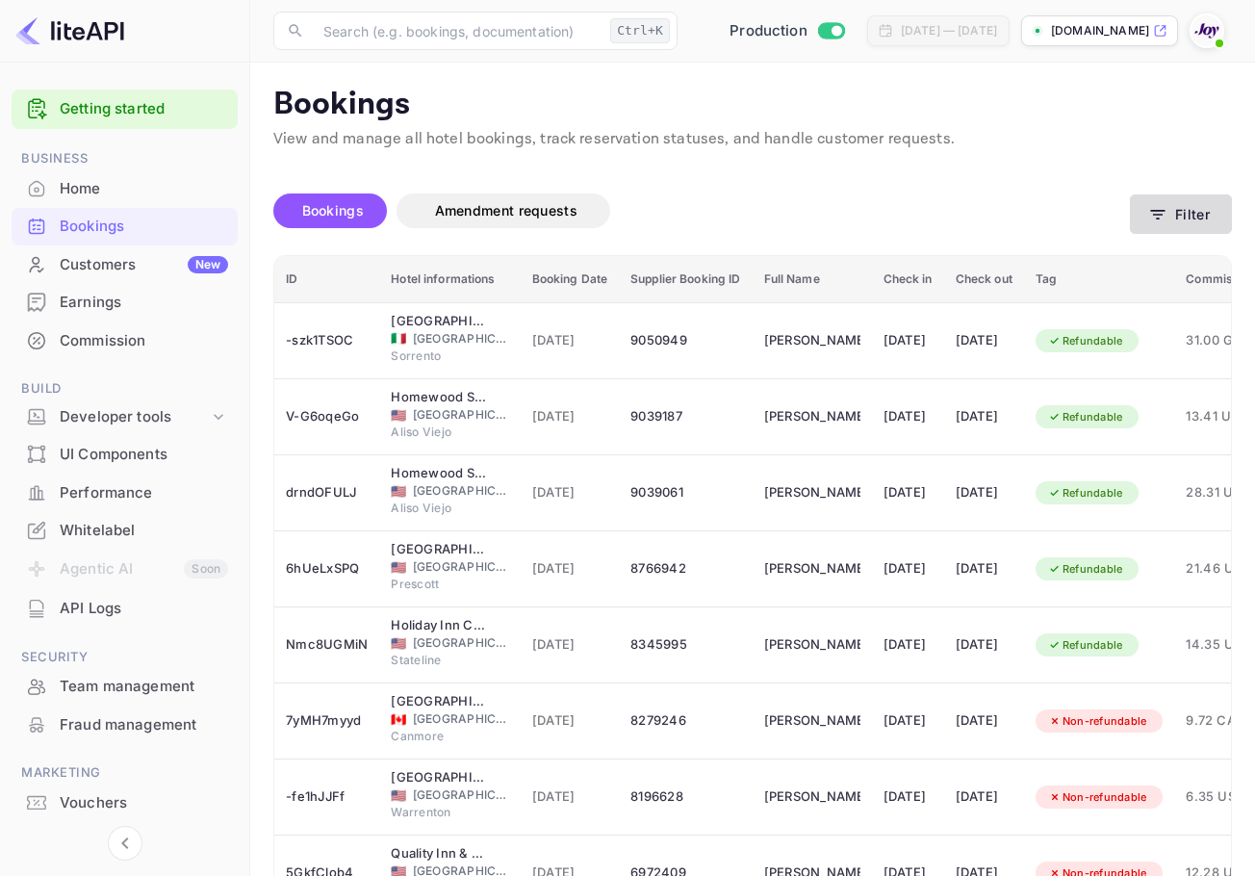
click at [1179, 217] on button "Filter" at bounding box center [1181, 213] width 102 height 39
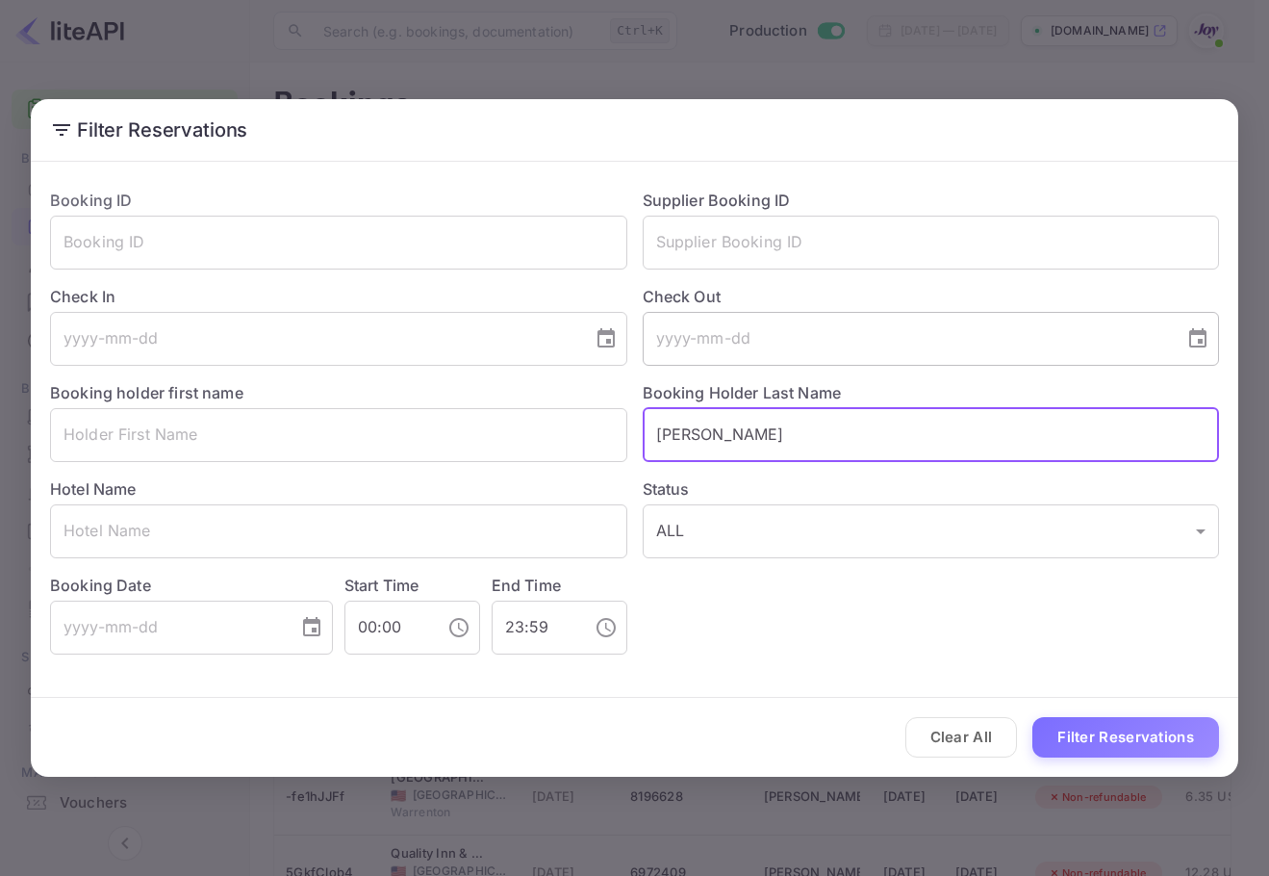
drag, startPoint x: 723, startPoint y: 445, endPoint x: 648, endPoint y: 345, distance: 124.3
click at [549, 428] on div "Booking ID ​ Supplier Booking ID ​ Check In ​ Check Out ​ Booking holder first …" at bounding box center [627, 413] width 1185 height 481
drag, startPoint x: 754, startPoint y: 229, endPoint x: 760, endPoint y: 244, distance: 16.8
click at [754, 228] on input "text" at bounding box center [931, 243] width 577 height 54
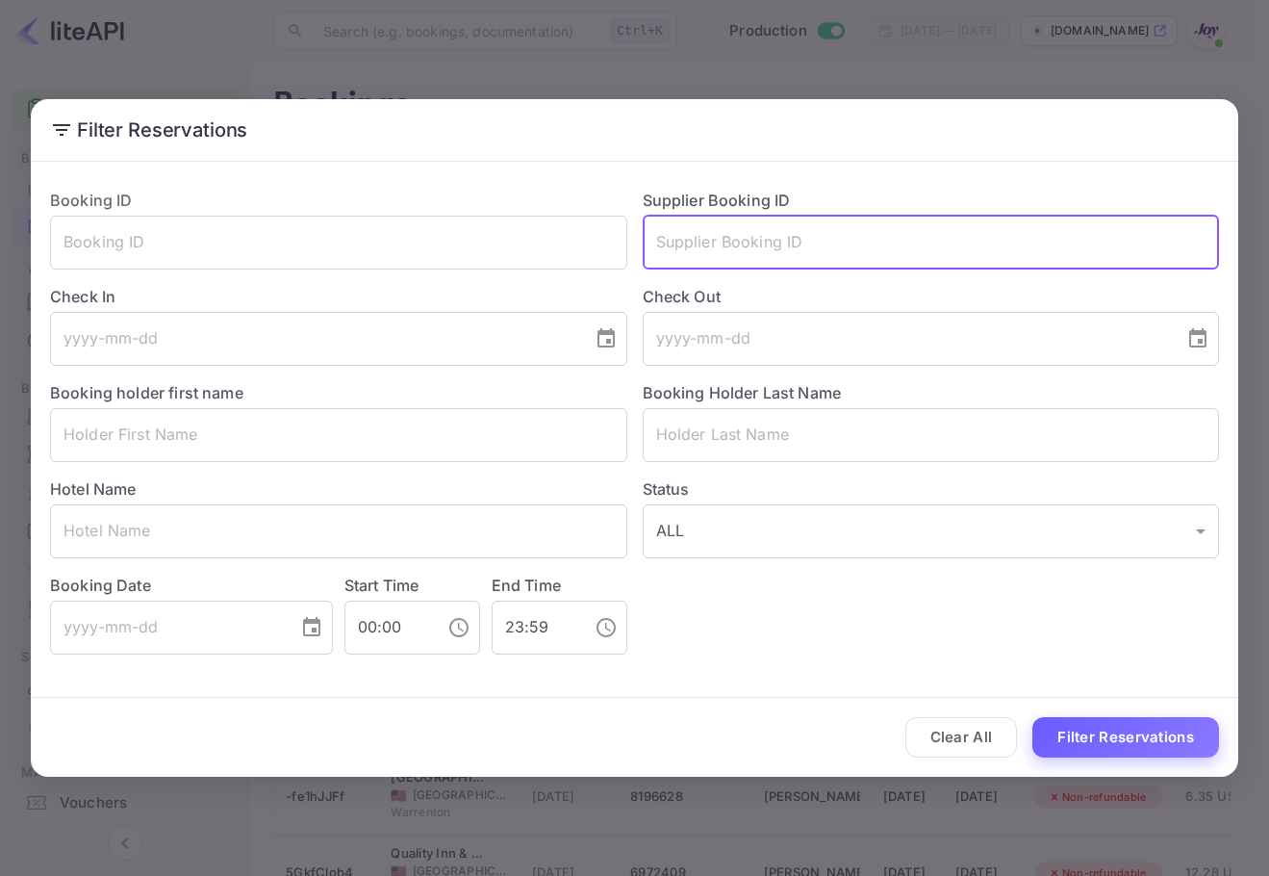
paste input "9039187"
type input "9039187"
drag, startPoint x: 1126, startPoint y: 722, endPoint x: 1142, endPoint y: 730, distance: 18.5
click at [1126, 724] on button "Filter Reservations" at bounding box center [1126, 737] width 187 height 41
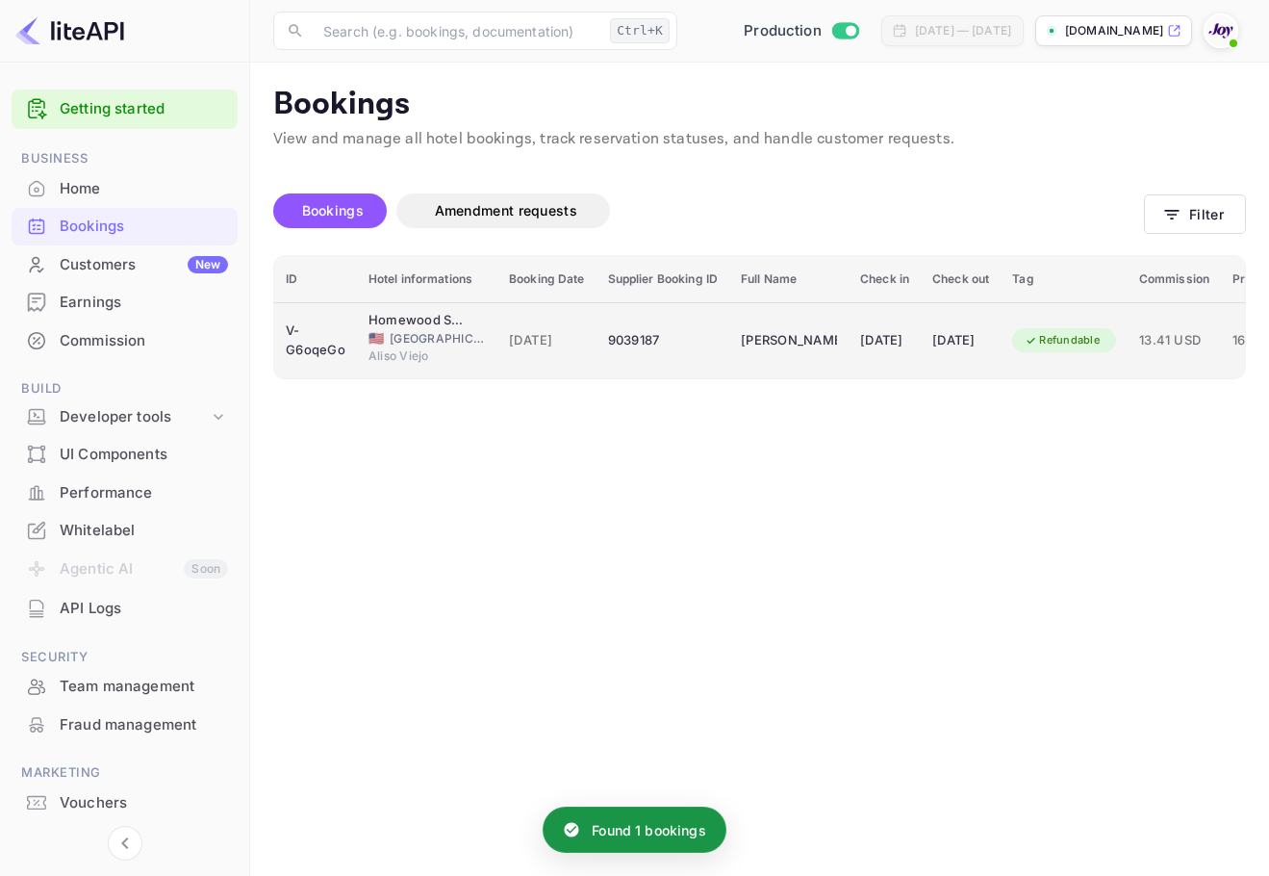
click at [881, 345] on div "[DATE]" at bounding box center [884, 340] width 49 height 31
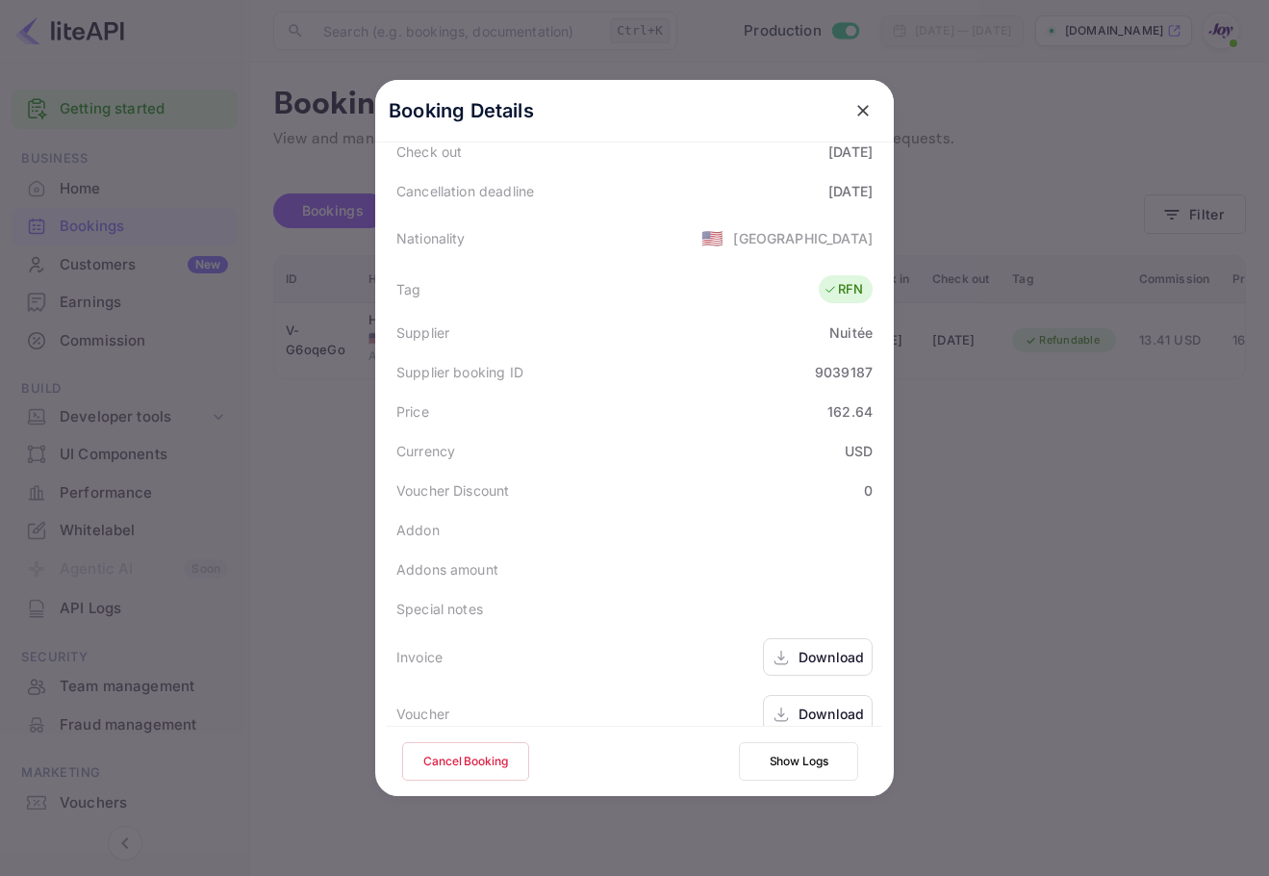
scroll to position [427, 0]
click at [807, 701] on div "Download" at bounding box center [818, 710] width 110 height 38
click at [854, 115] on icon "close" at bounding box center [863, 110] width 19 height 19
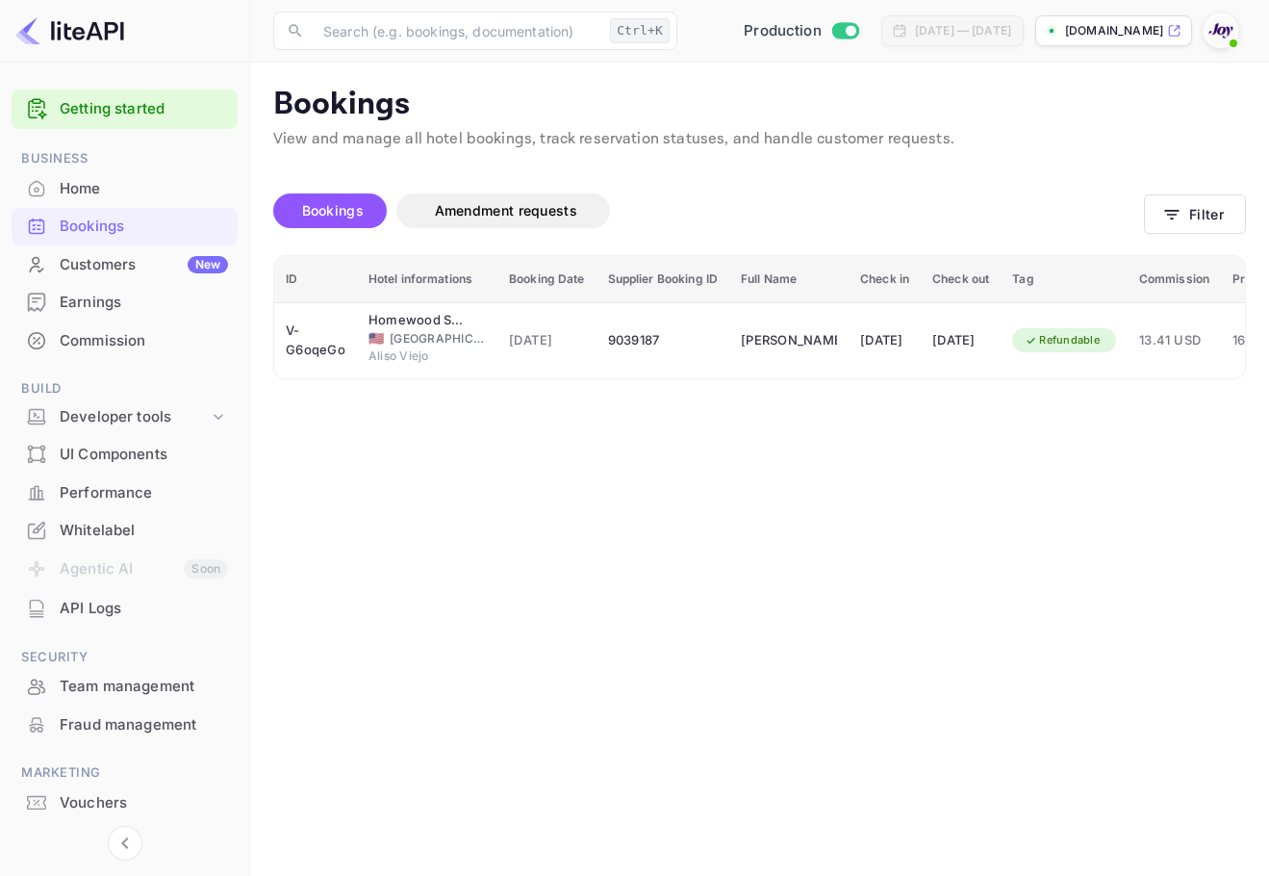
click at [1250, 204] on main "Bookings View and manage all hotel bookings, track reservation statuses, and ha…" at bounding box center [759, 469] width 1019 height 813
click at [1226, 208] on button "Filter" at bounding box center [1195, 213] width 102 height 39
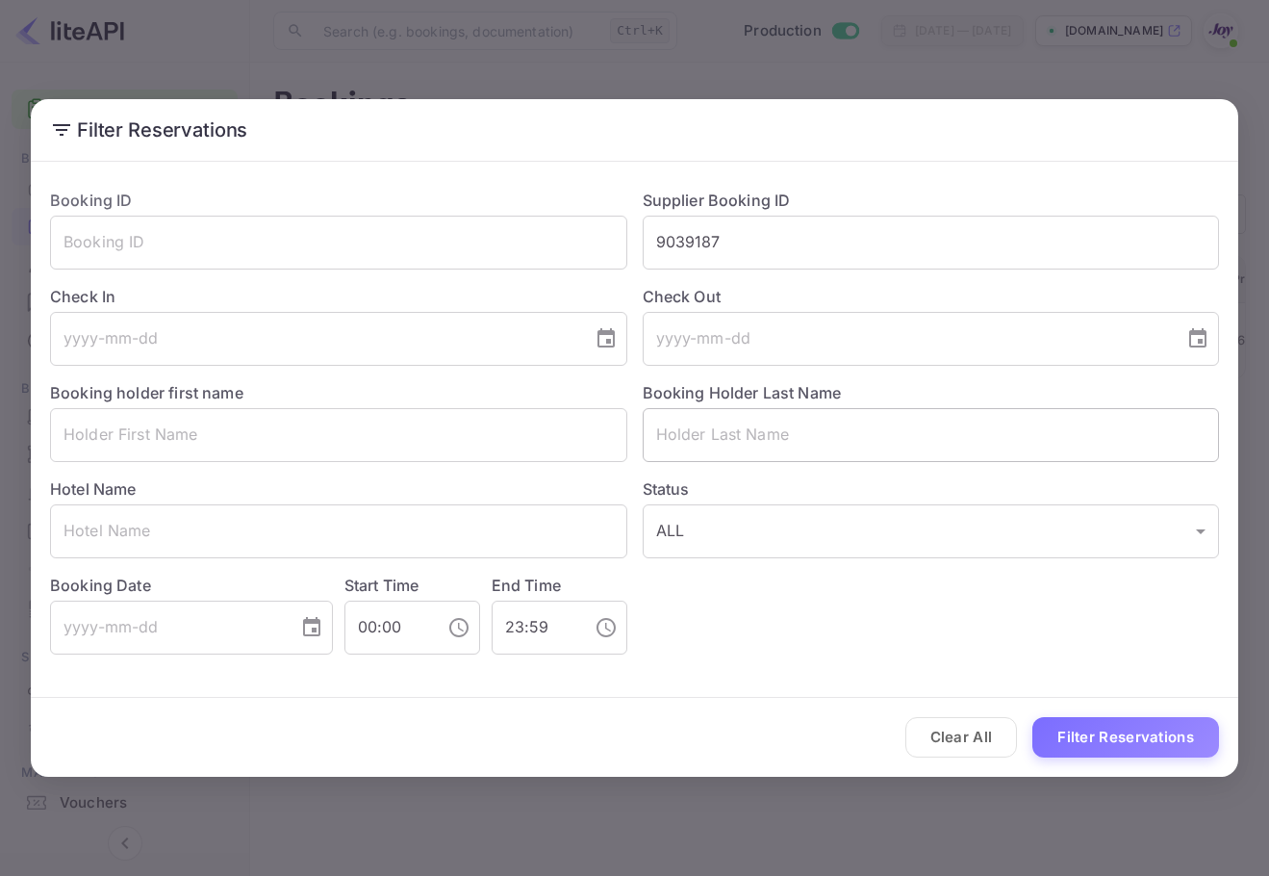
click at [755, 436] on input "text" at bounding box center [931, 435] width 577 height 54
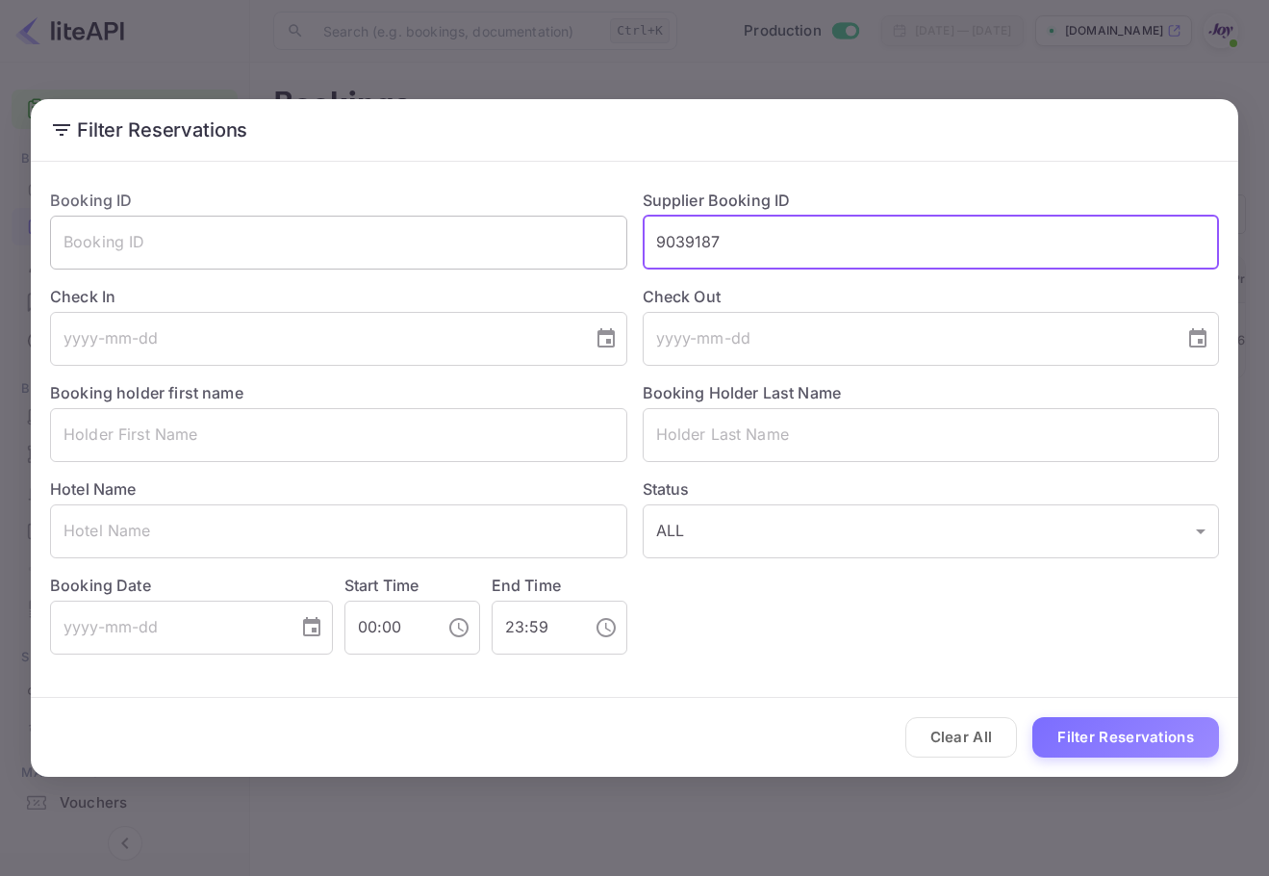
drag, startPoint x: 592, startPoint y: 239, endPoint x: 565, endPoint y: 243, distance: 27.4
click at [565, 243] on div "Booking ID ​ Supplier Booking ID 9039187 ​ Check In ​ Check Out ​ Booking holde…" at bounding box center [627, 413] width 1185 height 481
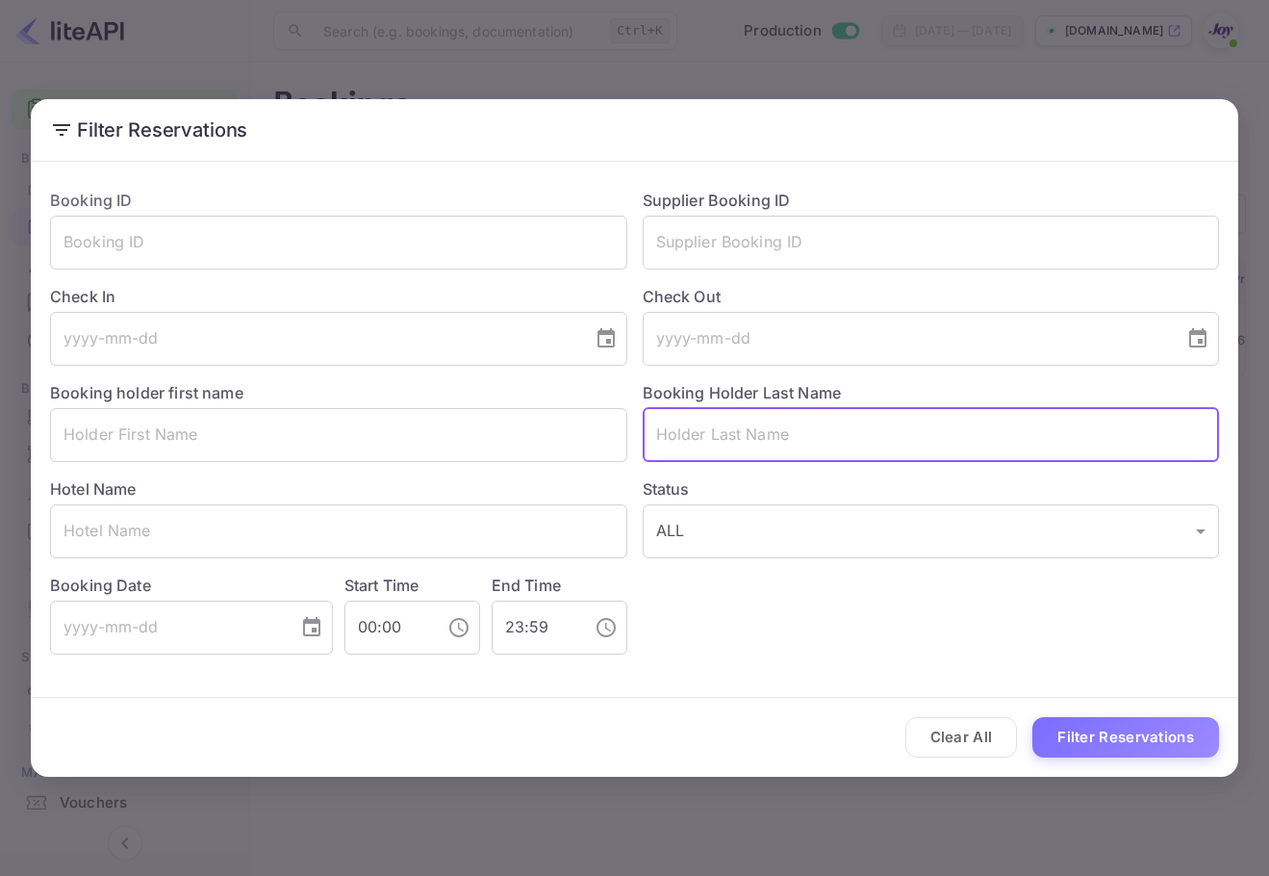
click at [685, 441] on input "text" at bounding box center [931, 435] width 577 height 54
paste input "Doo"
type input "Doo"
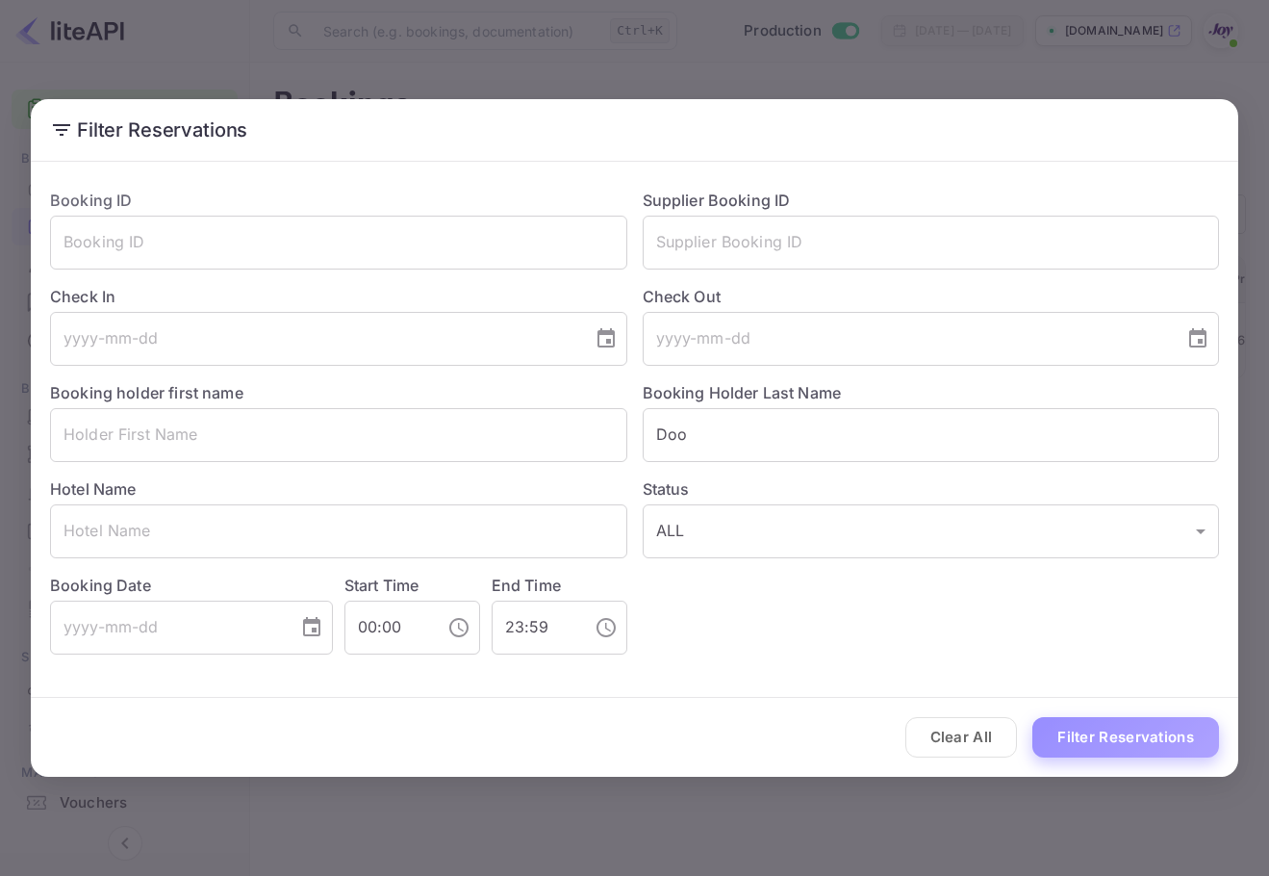
click at [1101, 725] on button "Filter Reservations" at bounding box center [1126, 737] width 187 height 41
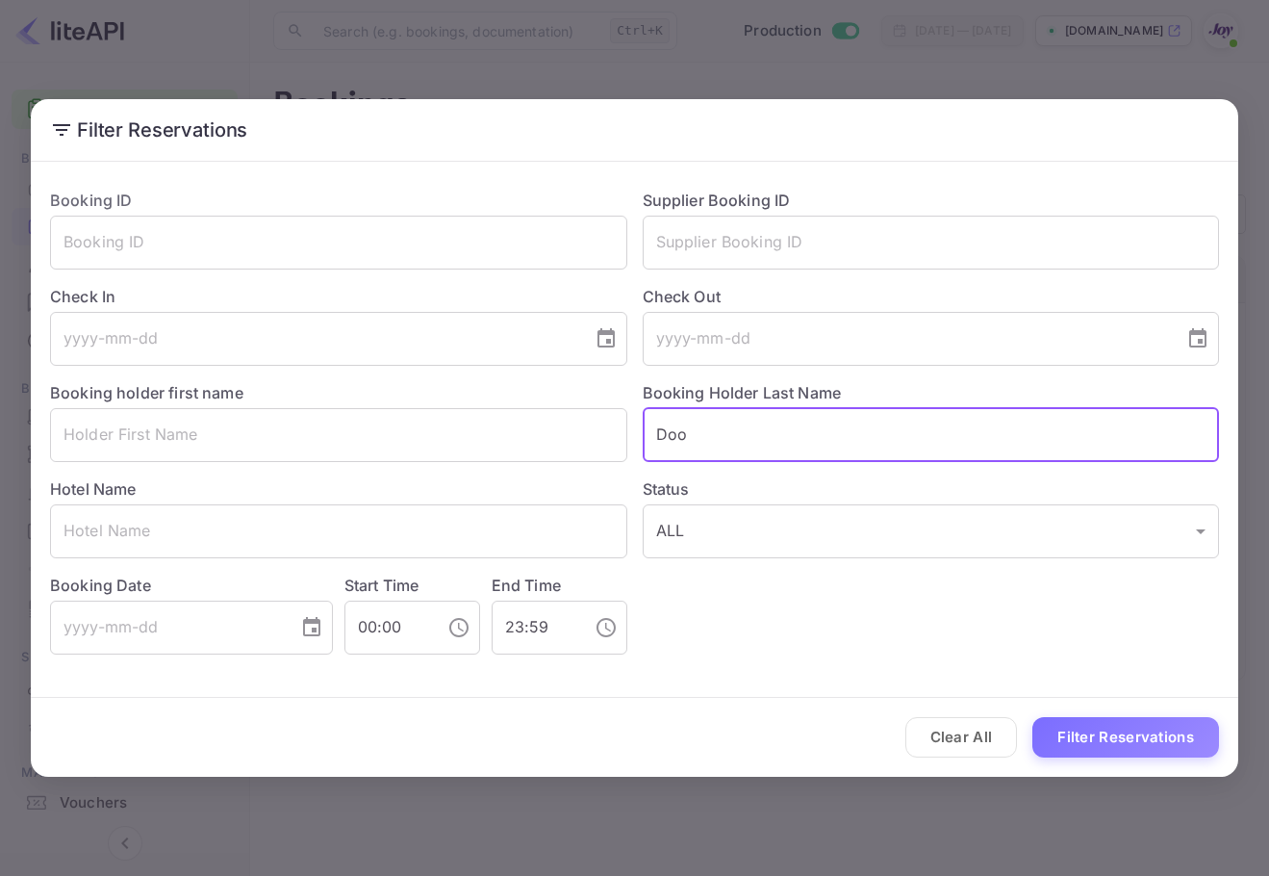
drag, startPoint x: 802, startPoint y: 417, endPoint x: 279, endPoint y: 493, distance: 528.1
click at [222, 500] on div "Booking ID ​ Supplier Booking ID ​ Check In ​ Check Out ​ Booking holder first …" at bounding box center [627, 413] width 1185 height 481
click at [747, 256] on input "text" at bounding box center [931, 243] width 577 height 54
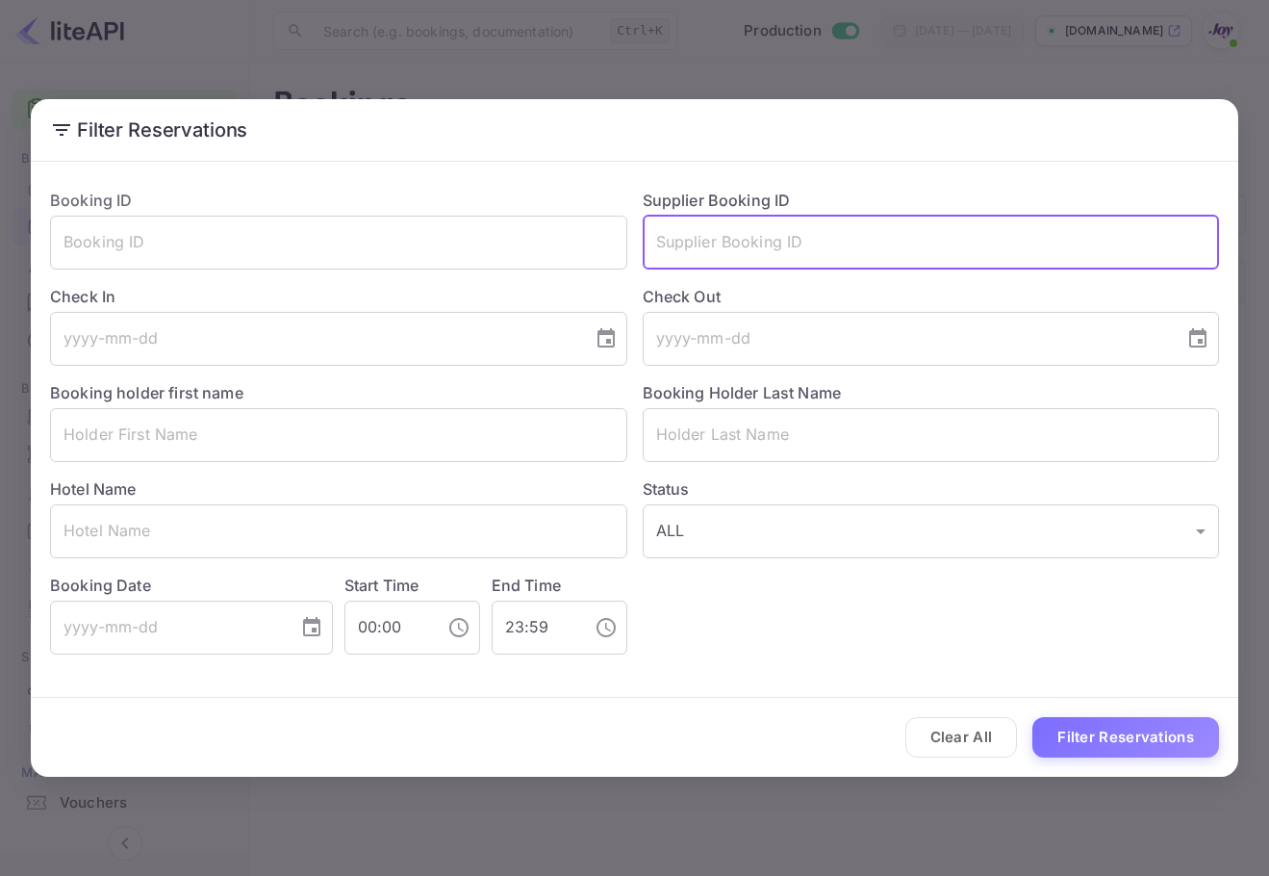
paste input "Rigos"
type input "Rigos"
click at [773, 446] on input "text" at bounding box center [931, 435] width 577 height 54
paste input "Rigos"
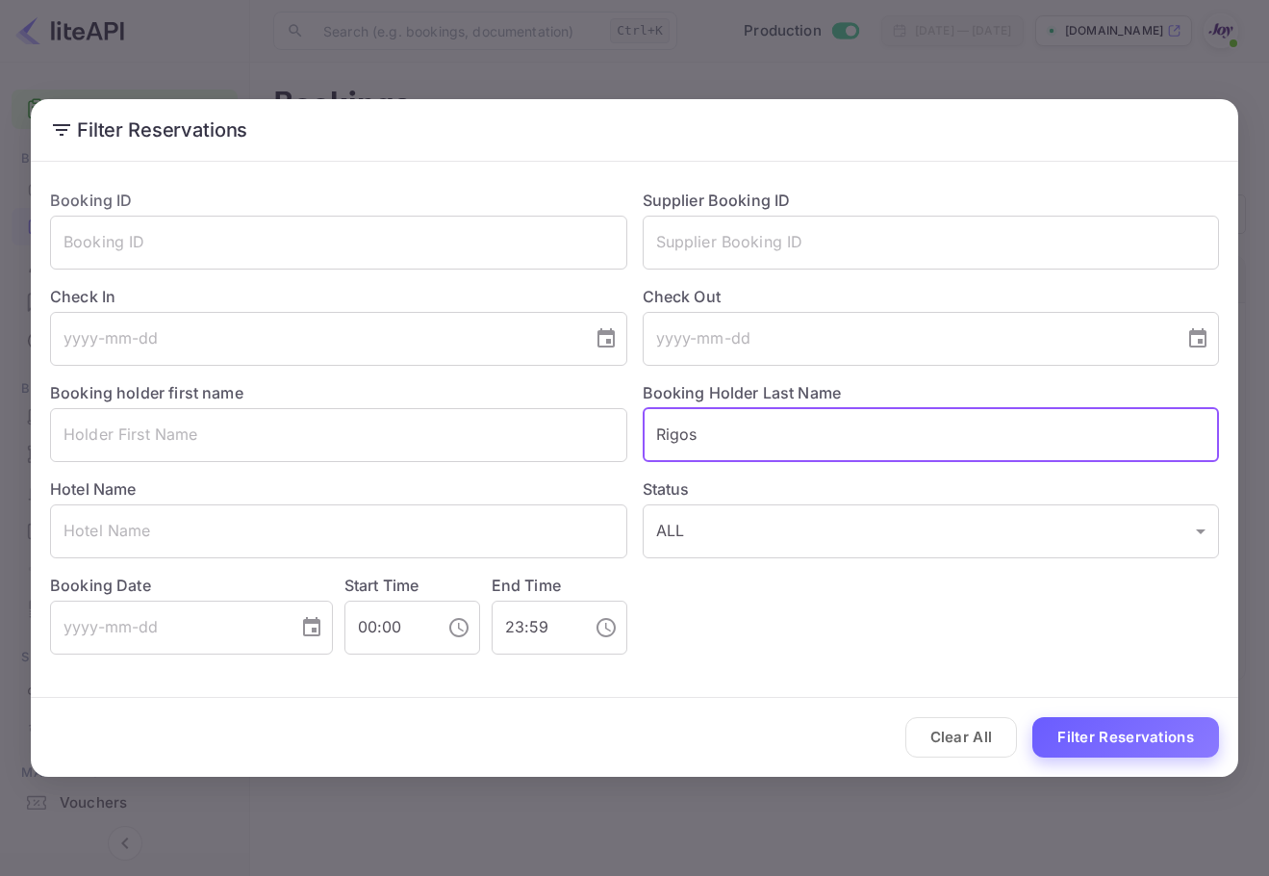
type input "Rigos"
click at [1200, 747] on button "Filter Reservations" at bounding box center [1126, 737] width 187 height 41
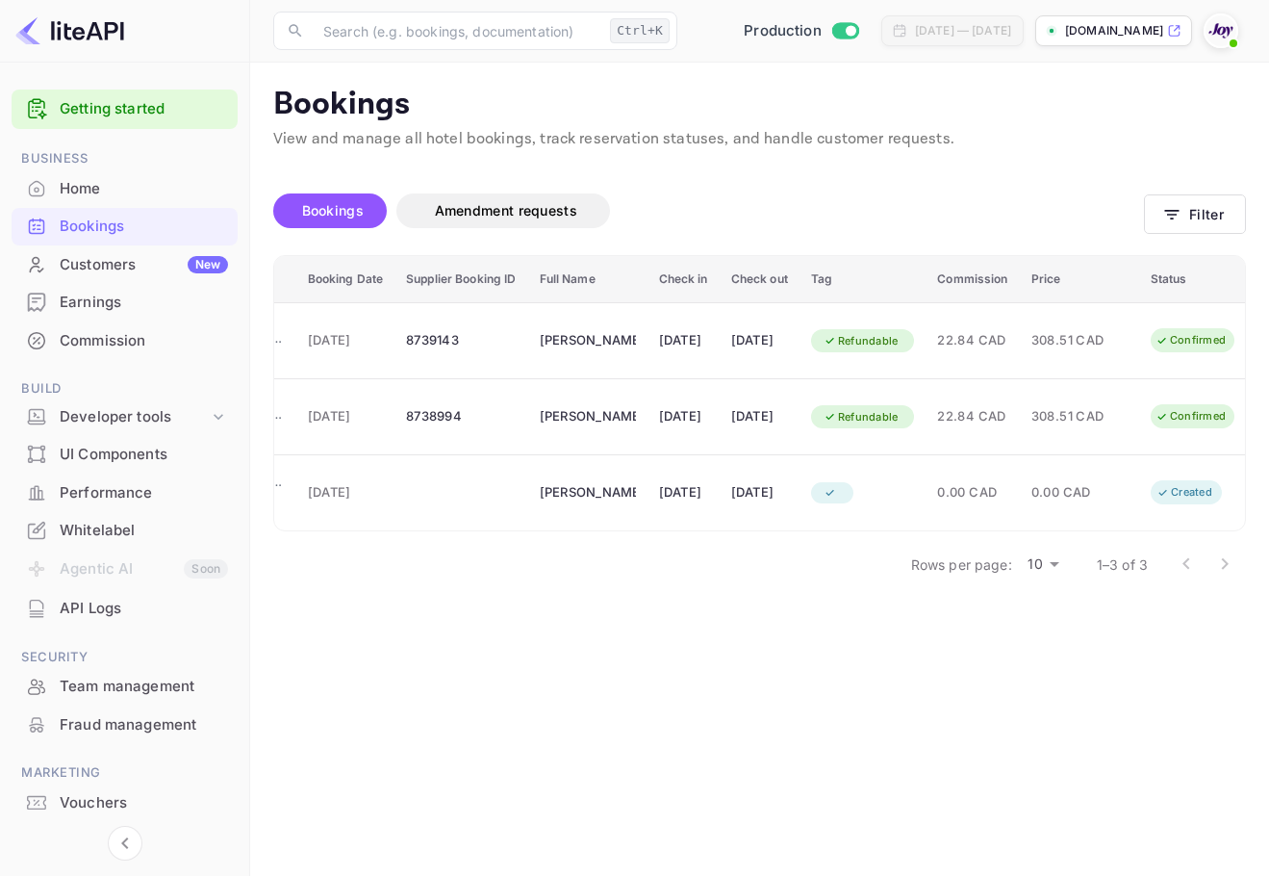
scroll to position [0, 289]
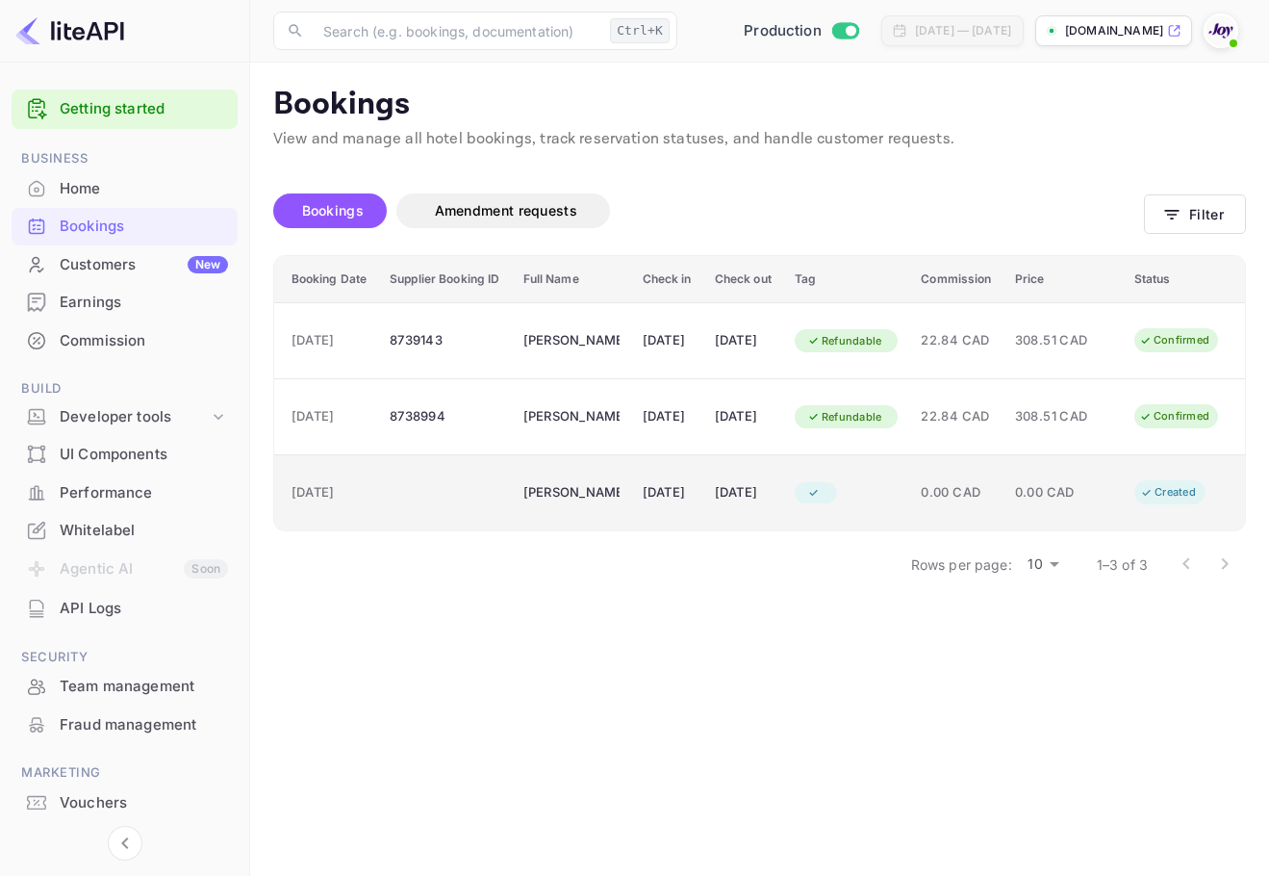
click at [964, 514] on td "0.00 CAD" at bounding box center [955, 493] width 93 height 76
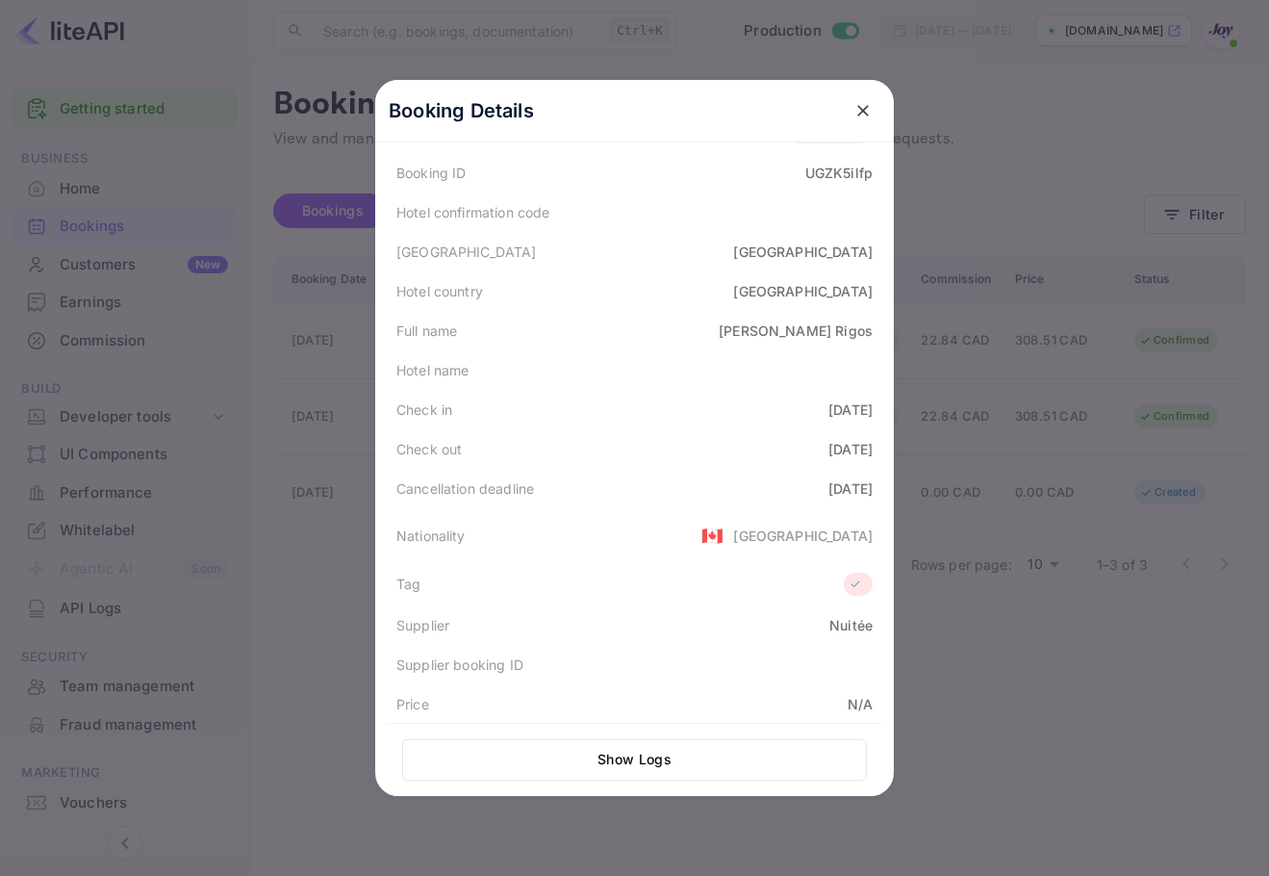
scroll to position [425, 0]
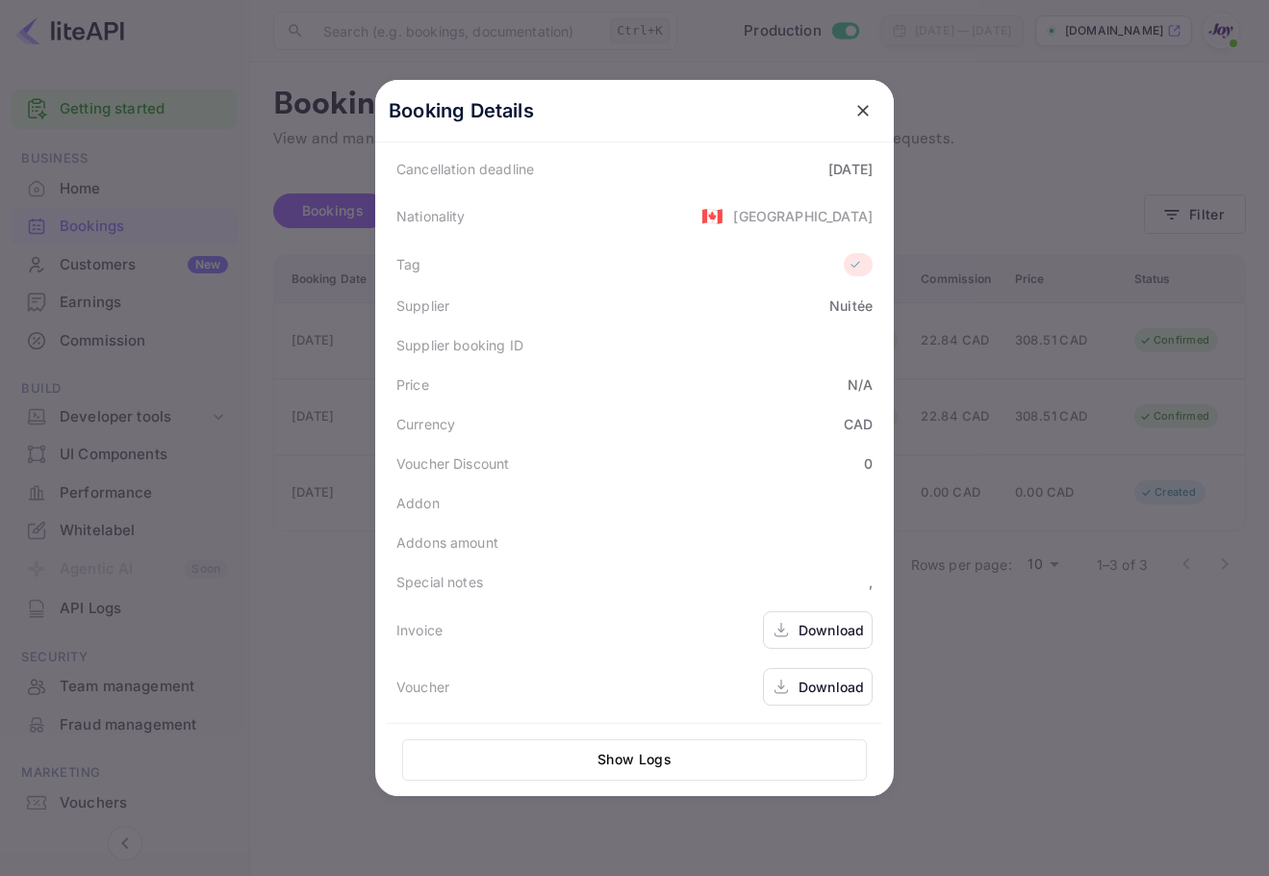
drag, startPoint x: 872, startPoint y: 112, endPoint x: 862, endPoint y: 107, distance: 10.8
click at [868, 112] on button "close" at bounding box center [863, 110] width 35 height 35
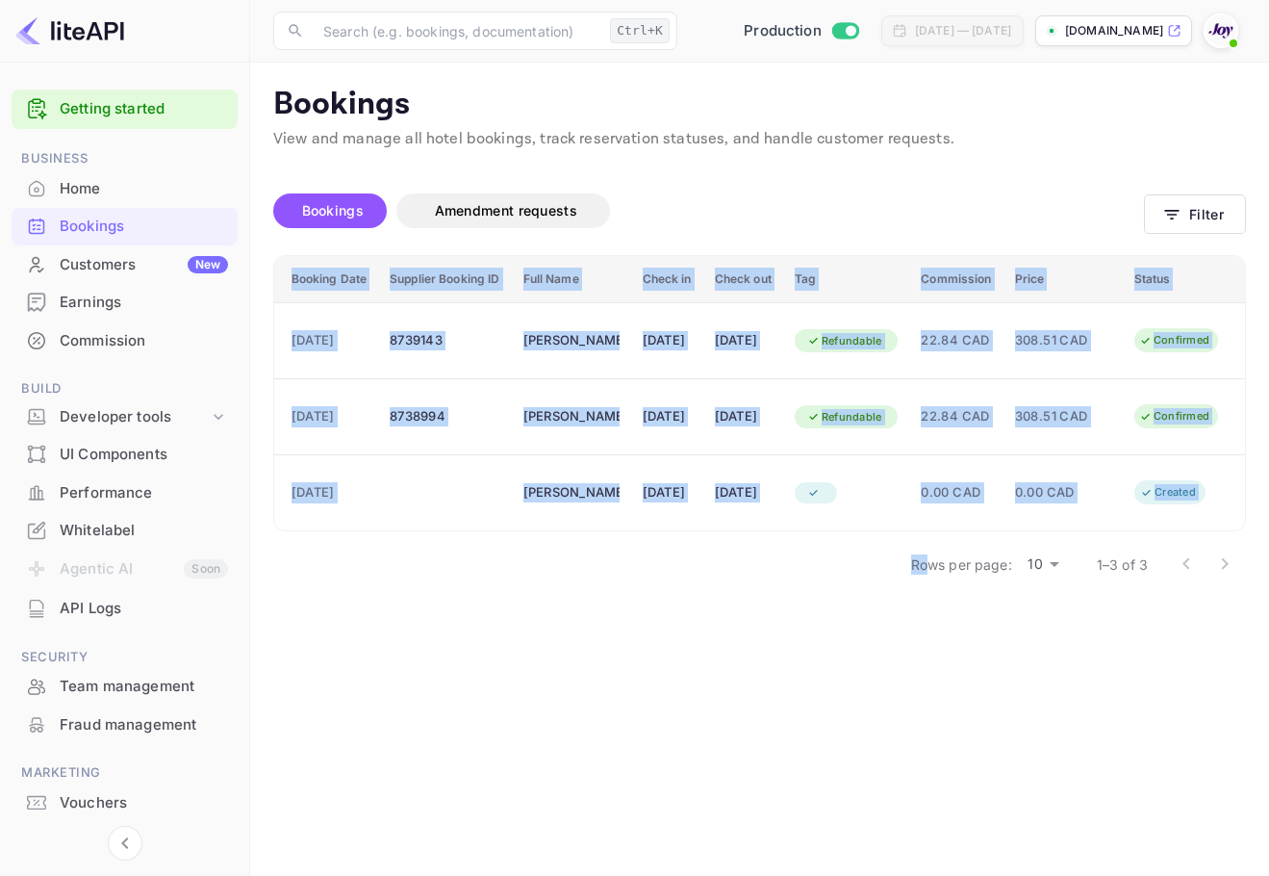
drag, startPoint x: 925, startPoint y: 547, endPoint x: 903, endPoint y: 542, distance: 22.7
click at [903, 542] on div "Bookings Amendment requests Filter ID Hotel informations Booking Date Supplier …" at bounding box center [759, 382] width 973 height 416
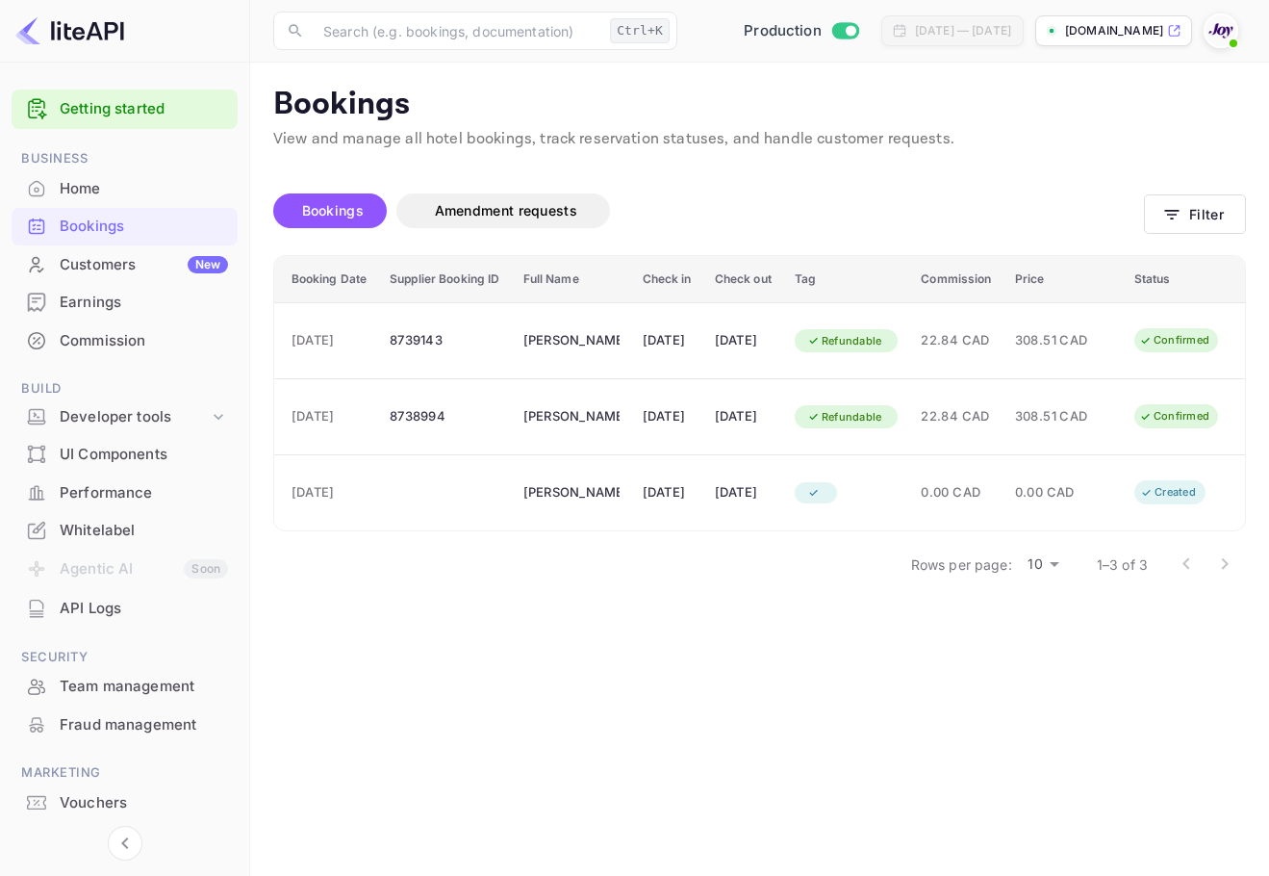
click at [872, 532] on div "ID Hotel informations Booking Date Supplier Booking ID Full Name Check in Check…" at bounding box center [759, 393] width 973 height 277
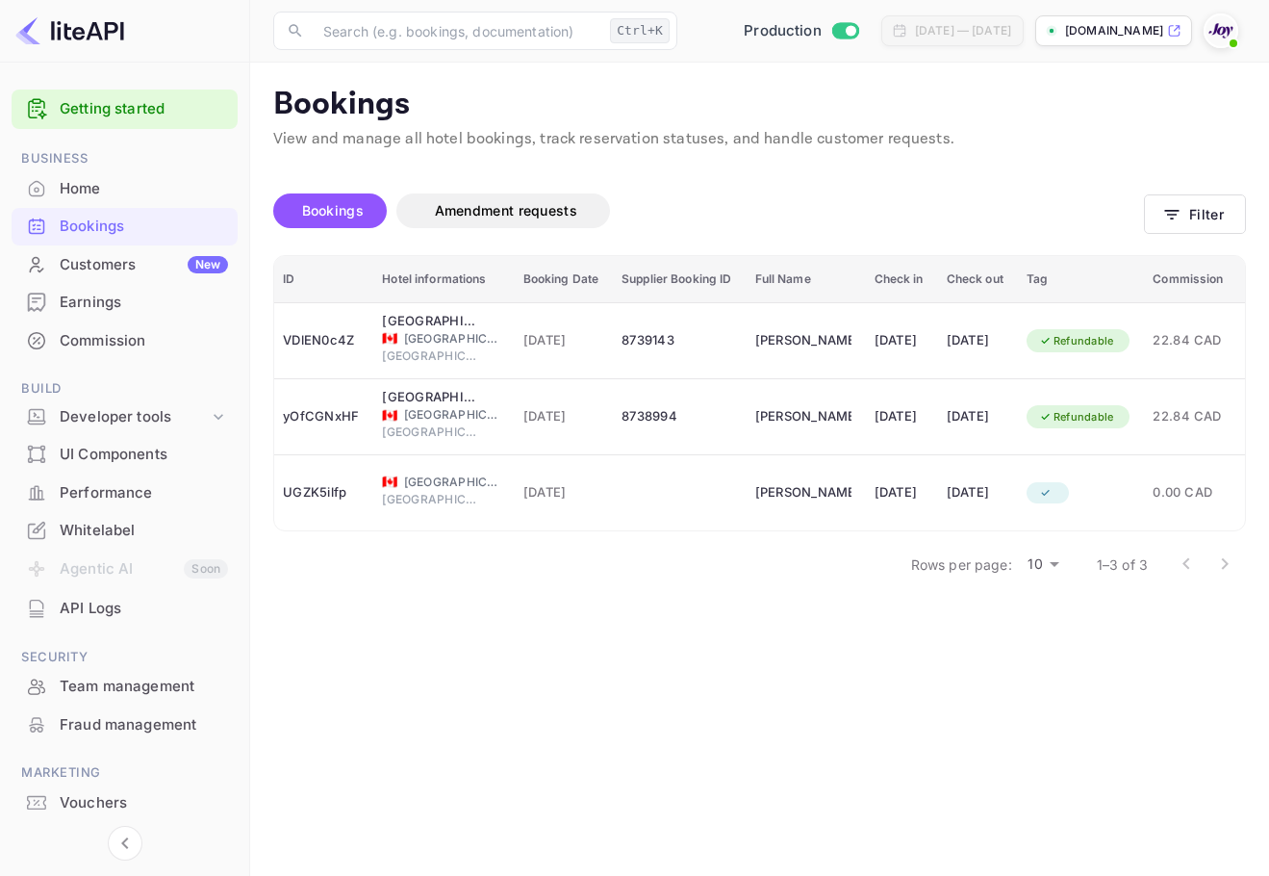
scroll to position [0, 0]
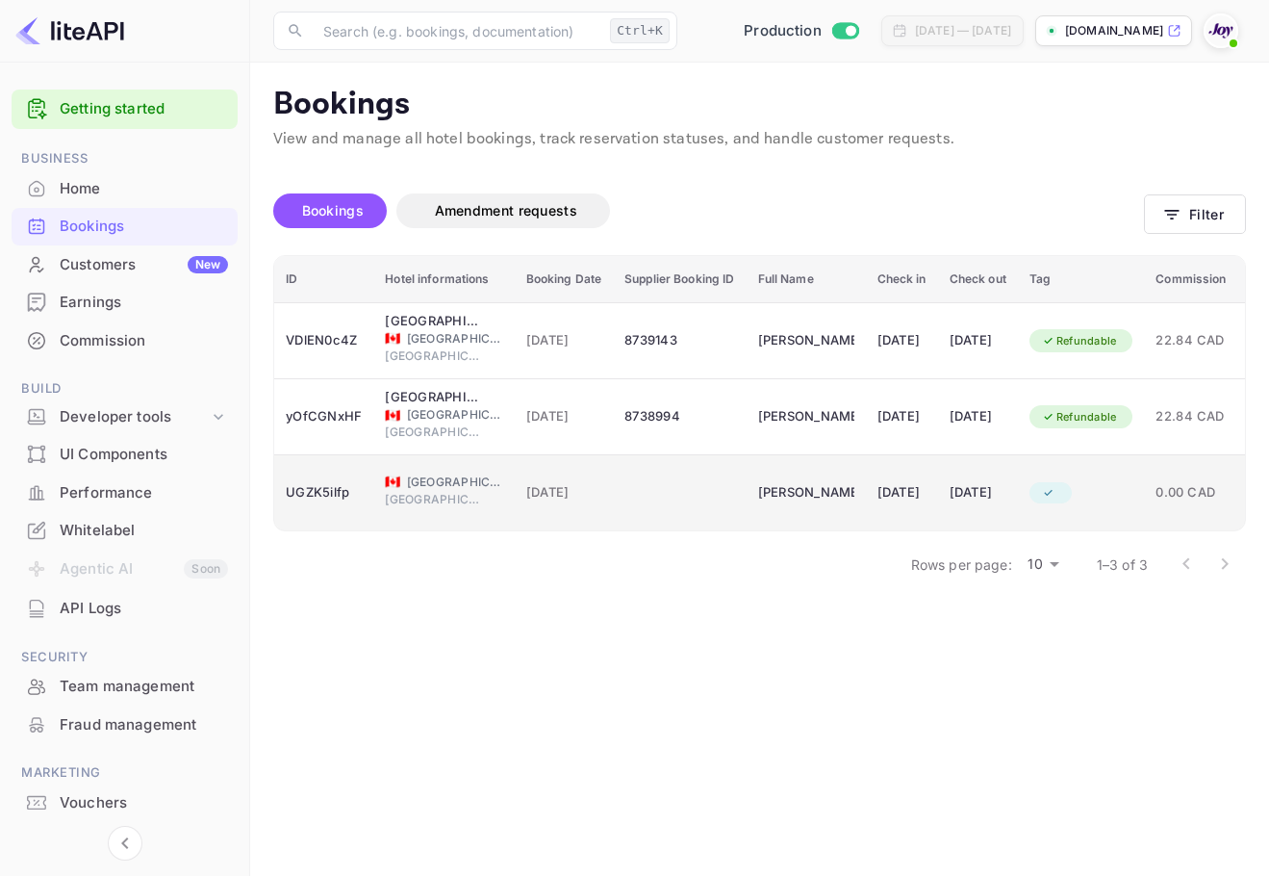
click at [646, 495] on div "booking table" at bounding box center [680, 492] width 110 height 31
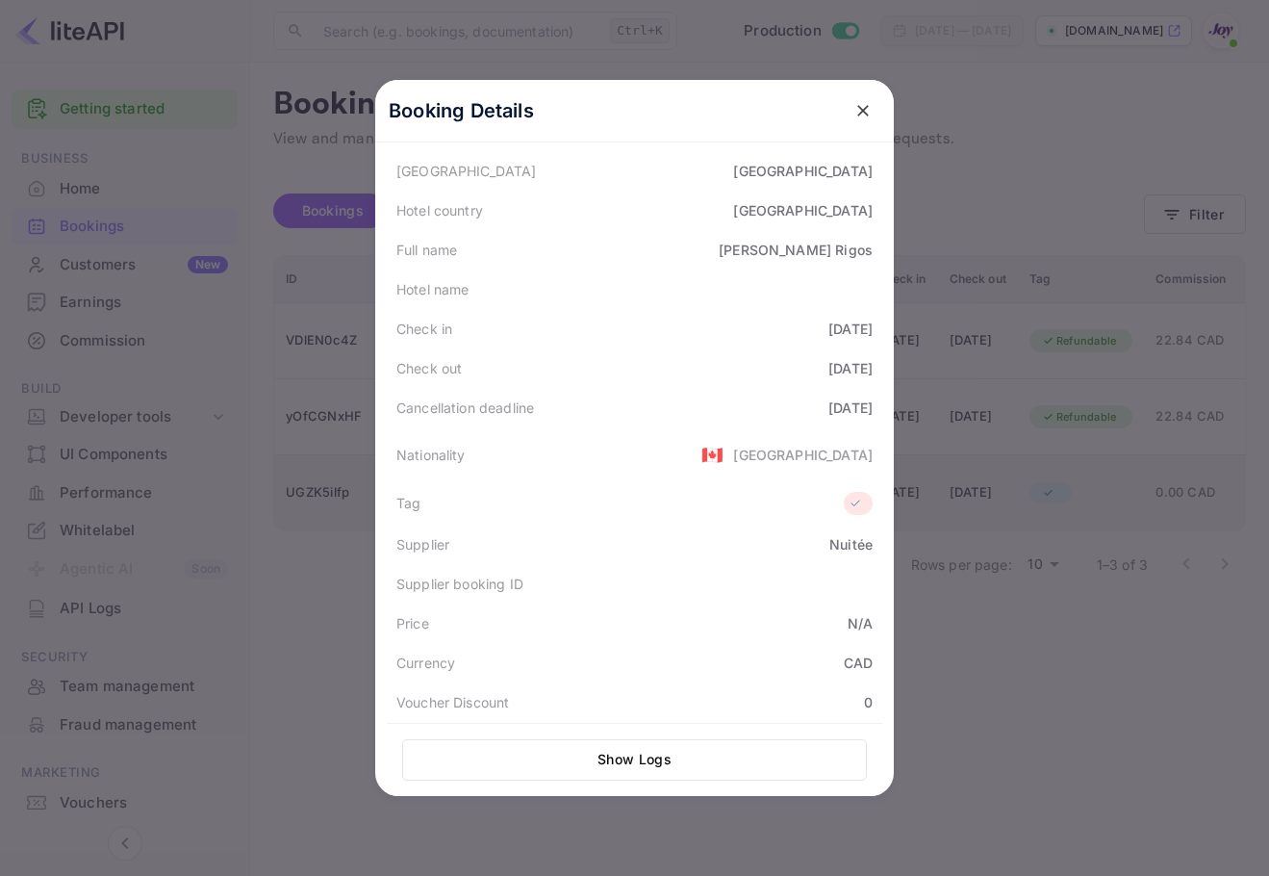
scroll to position [40, 0]
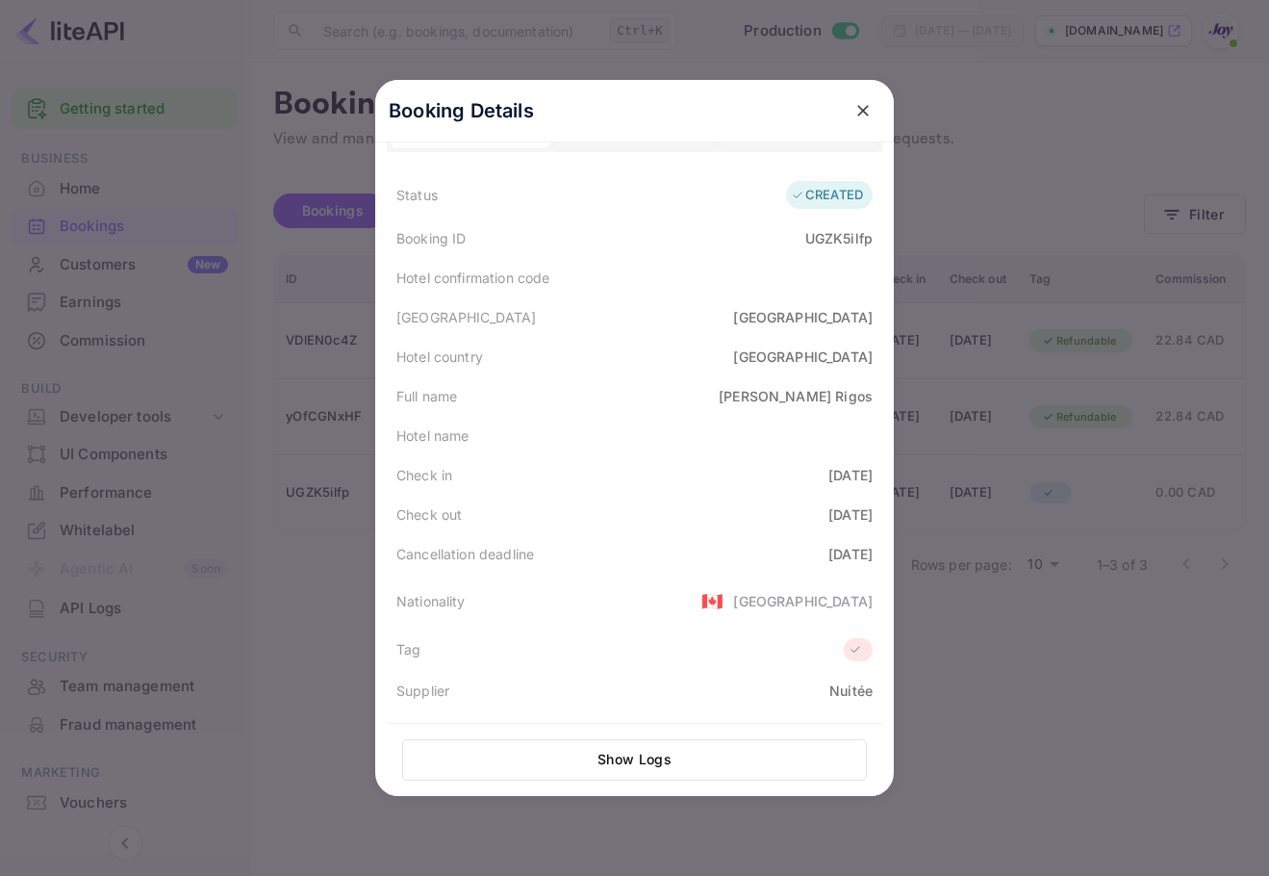
click at [854, 104] on icon "close" at bounding box center [863, 110] width 19 height 19
